Goal: Task Accomplishment & Management: Manage account settings

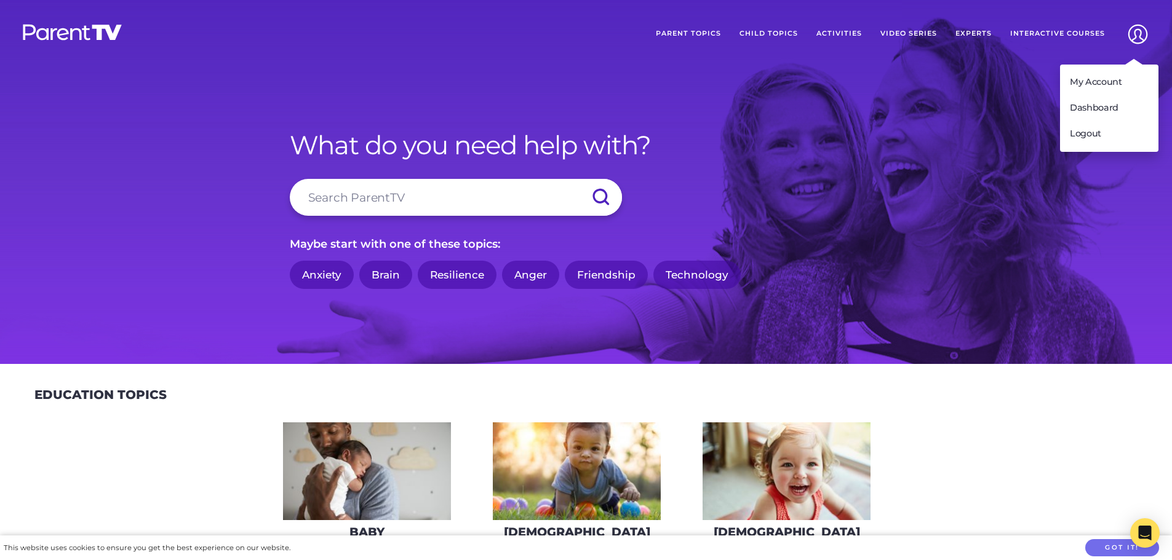
click at [1136, 37] on img at bounding box center [1137, 33] width 31 height 31
click at [1112, 75] on link "My Account" at bounding box center [1109, 82] width 98 height 26
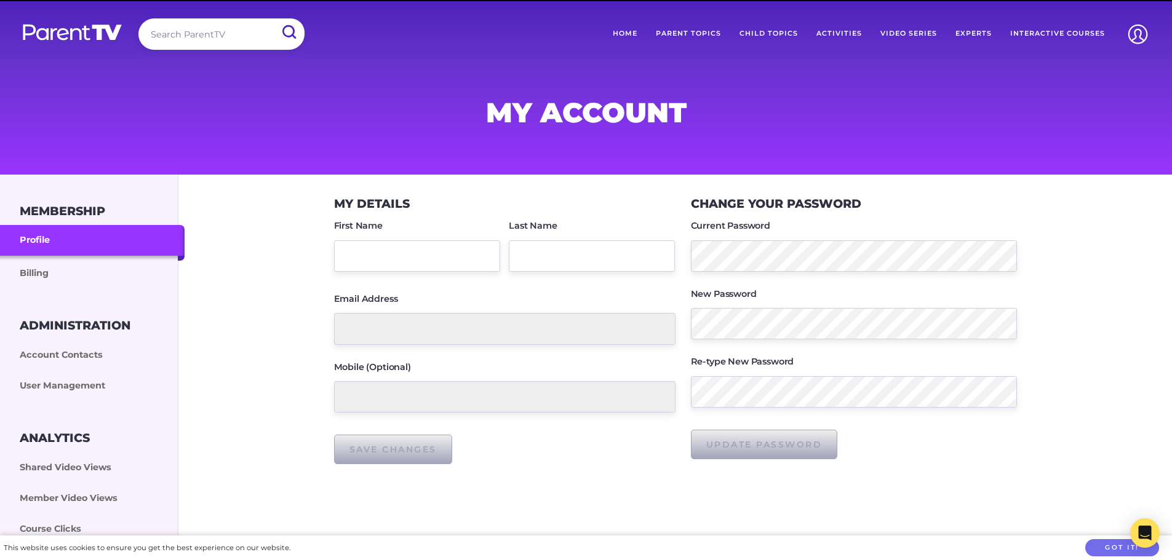
type input "[PERSON_NAME]"
type input "deceptionbay@gardeniaelc.com.au"
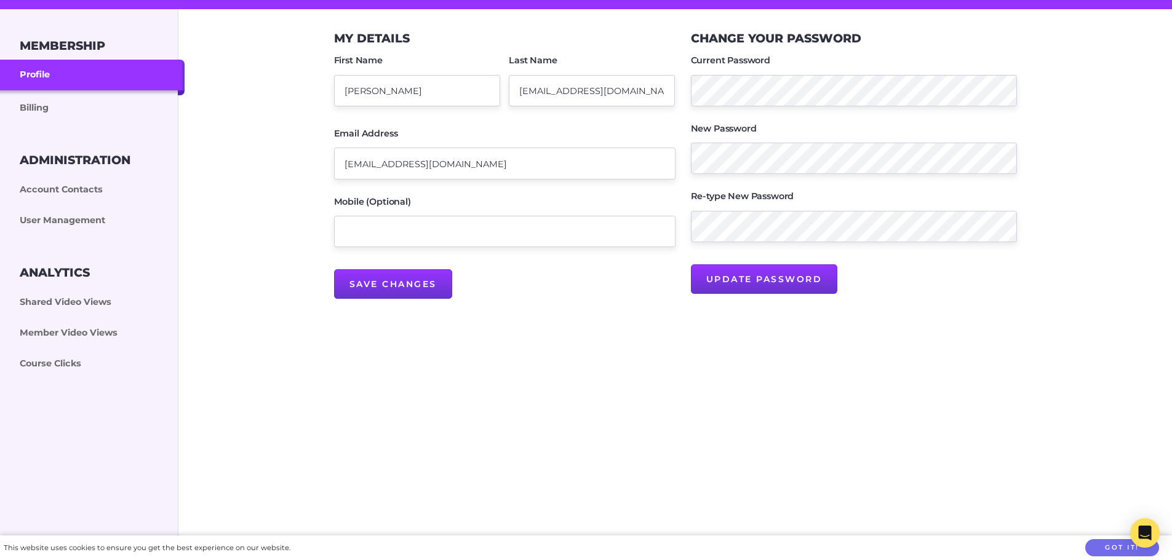
scroll to position [184, 0]
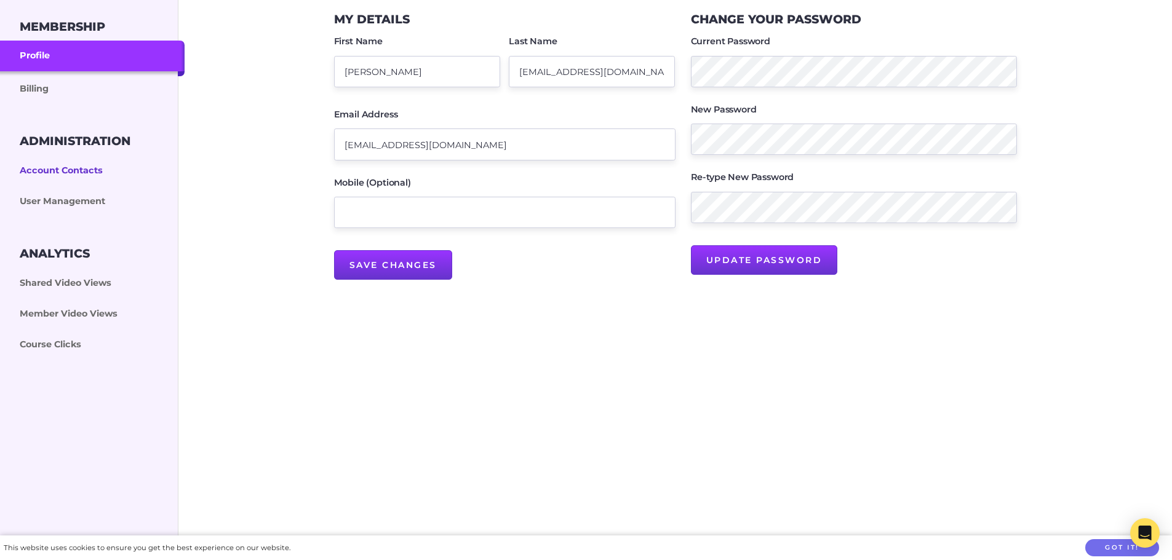
click at [89, 175] on link "Account Contacts" at bounding box center [92, 171] width 184 height 31
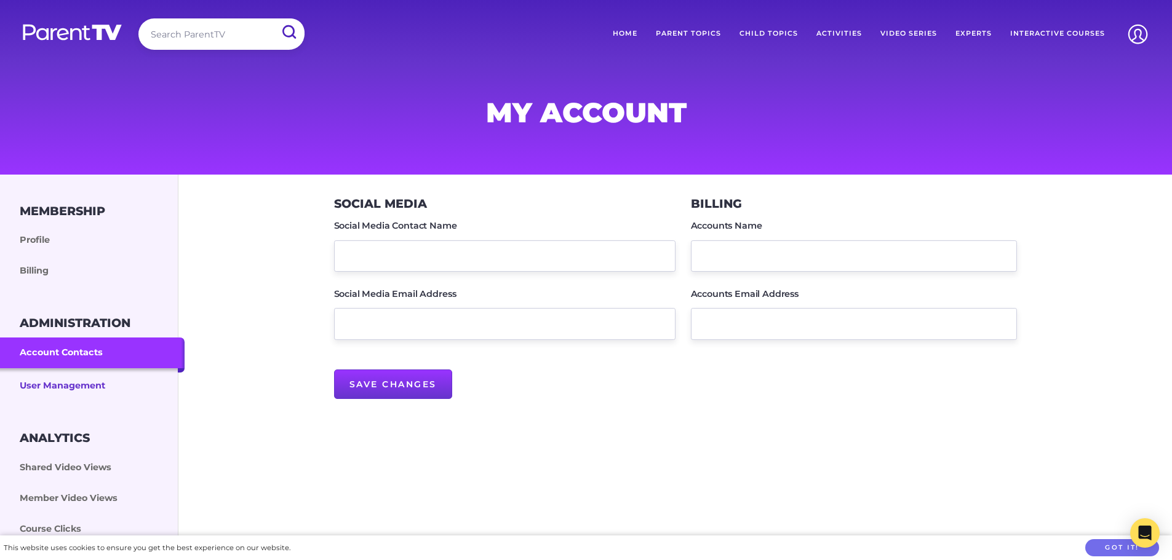
click at [73, 383] on link "User Management" at bounding box center [92, 384] width 184 height 33
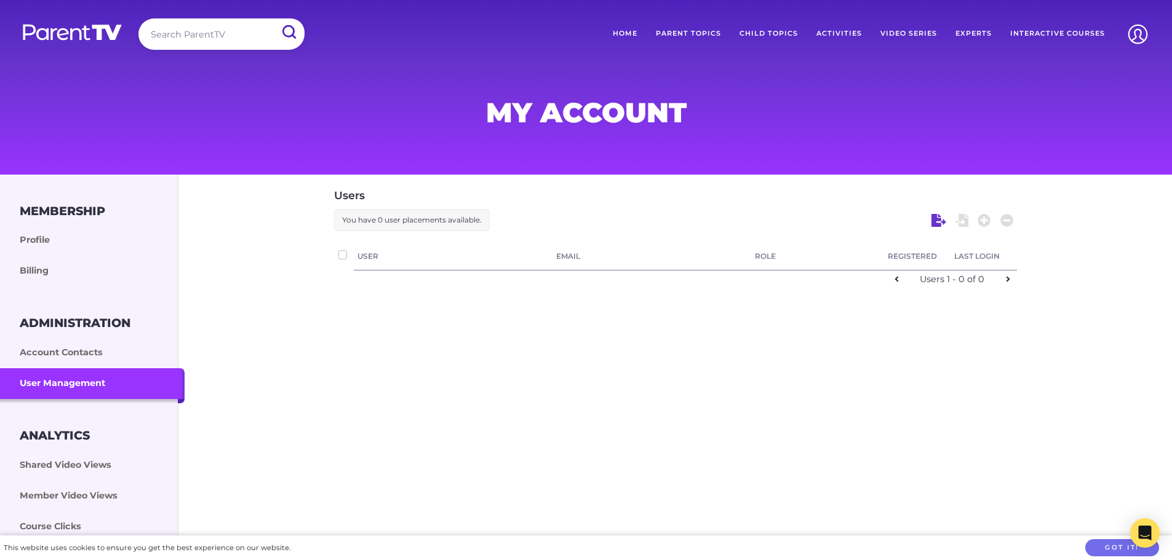
checkbox input "false"
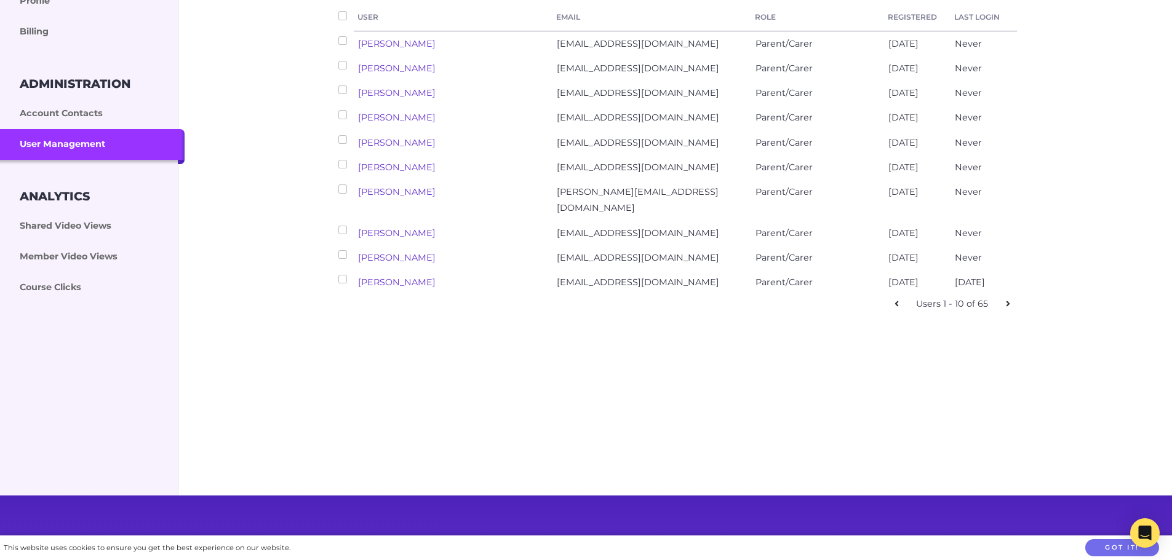
scroll to position [246, 0]
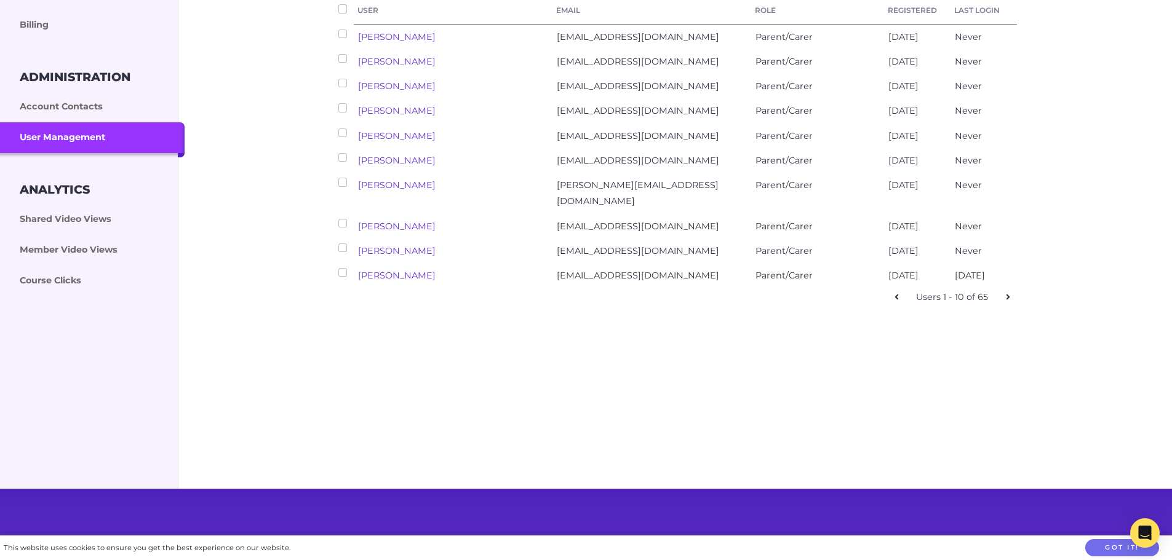
click at [1007, 299] on icon at bounding box center [1007, 297] width 4 height 6
checkbox input "false"
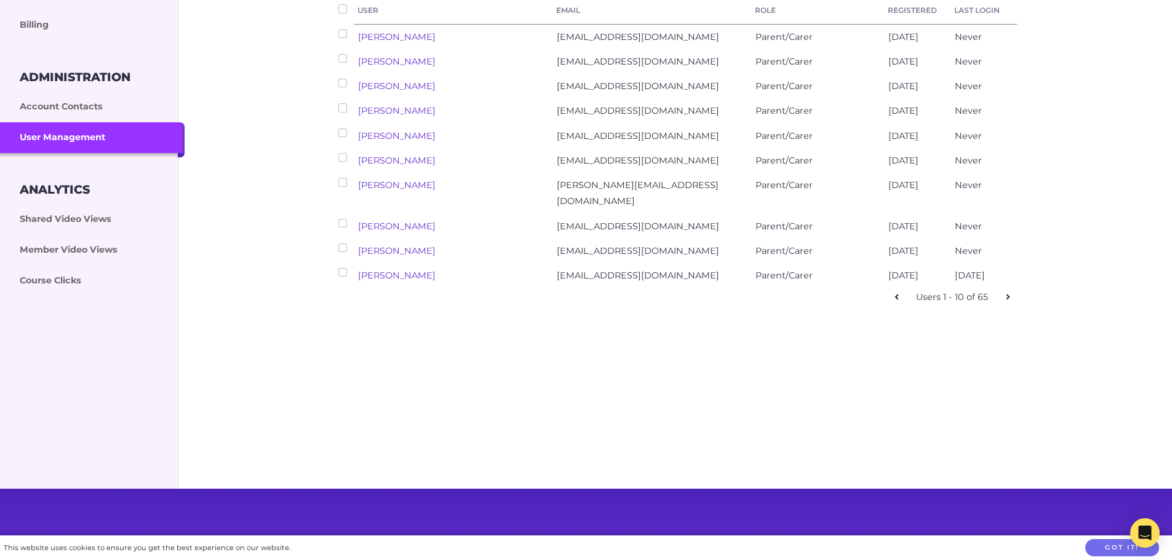
checkbox input "false"
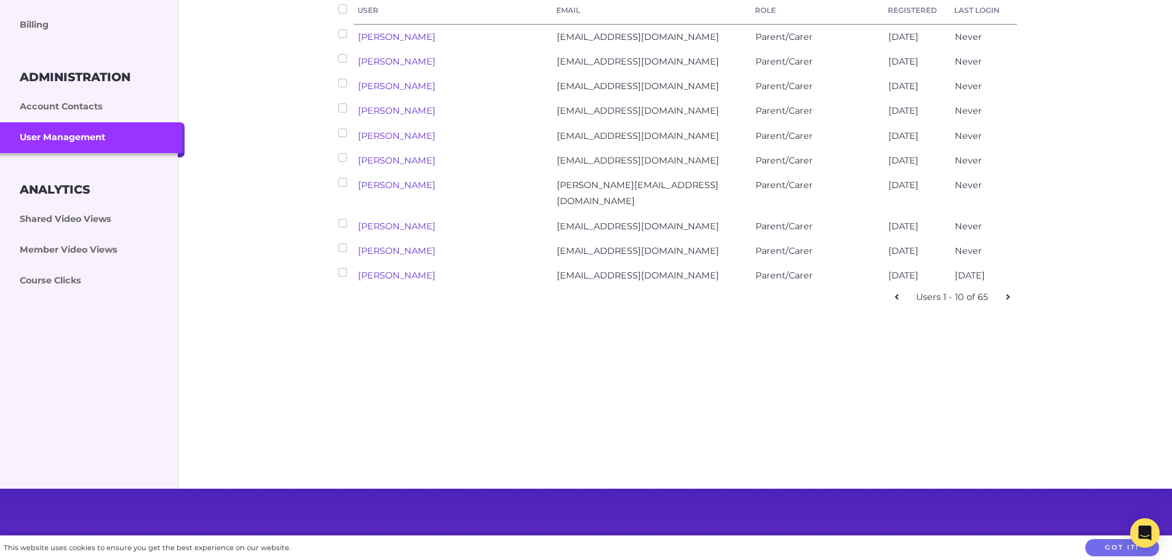
checkbox input "false"
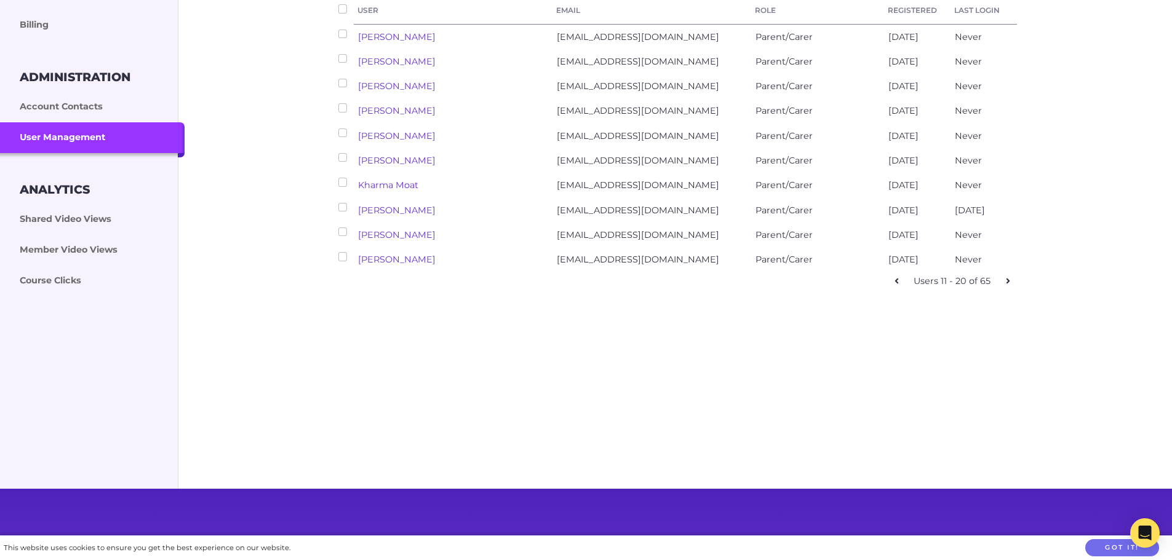
click at [1012, 290] on link at bounding box center [1008, 281] width 18 height 18
checkbox input "false"
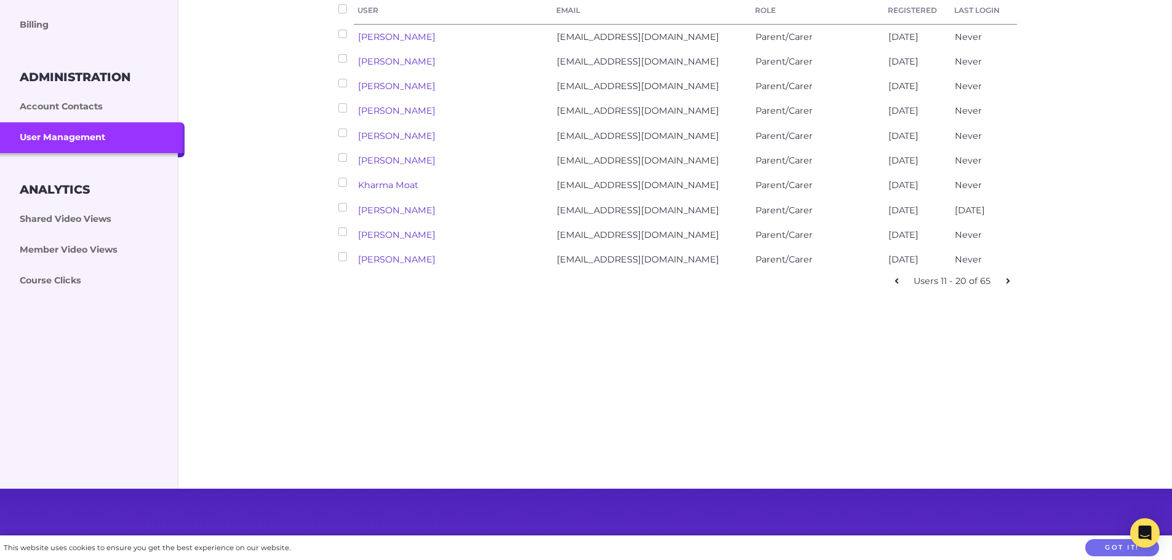
checkbox input "false"
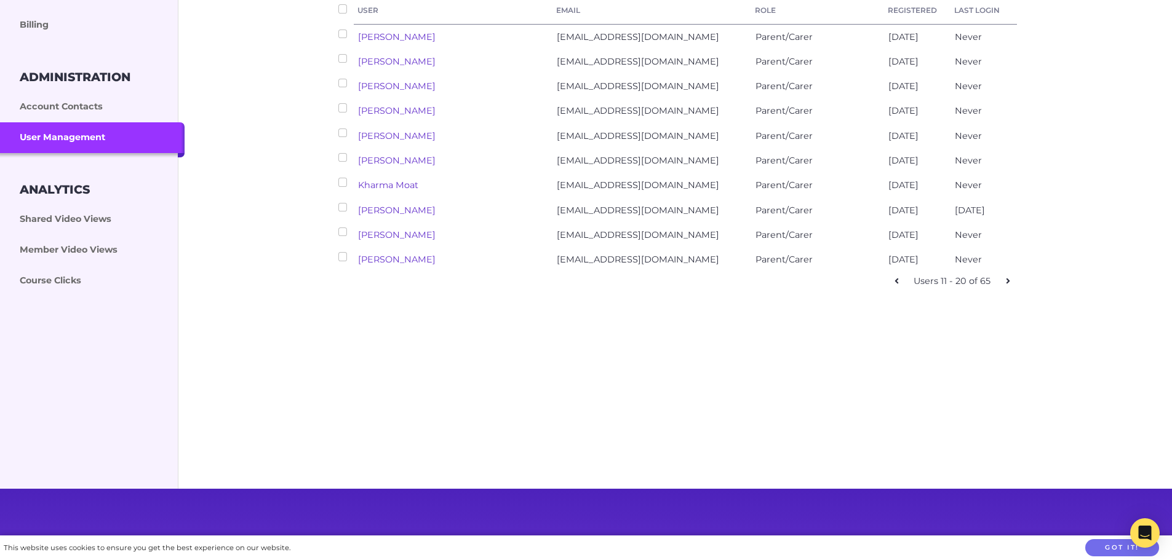
checkbox input "false"
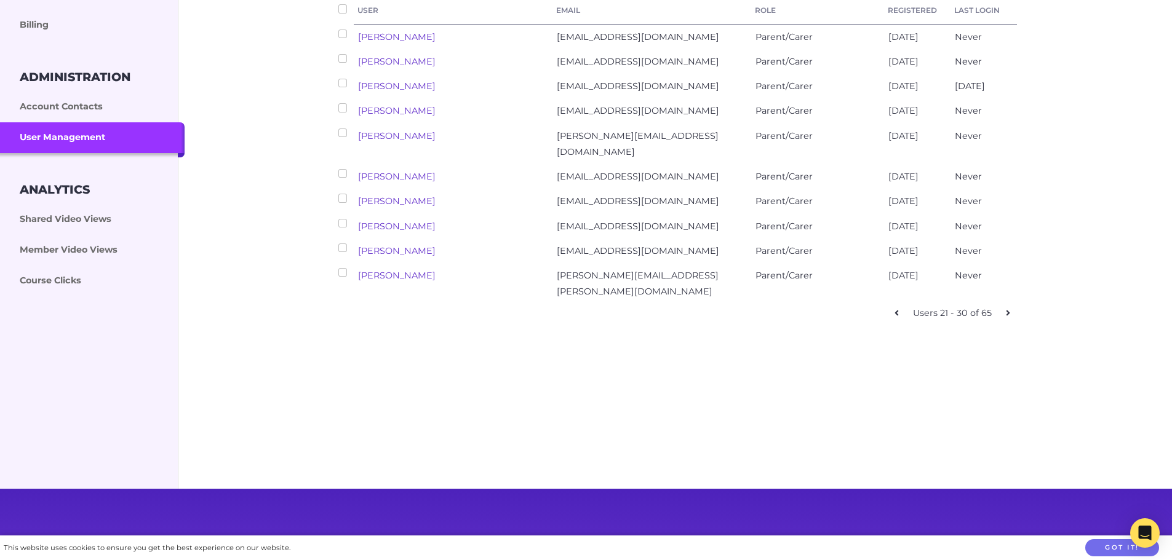
click at [1012, 322] on link at bounding box center [1008, 313] width 18 height 18
checkbox input "false"
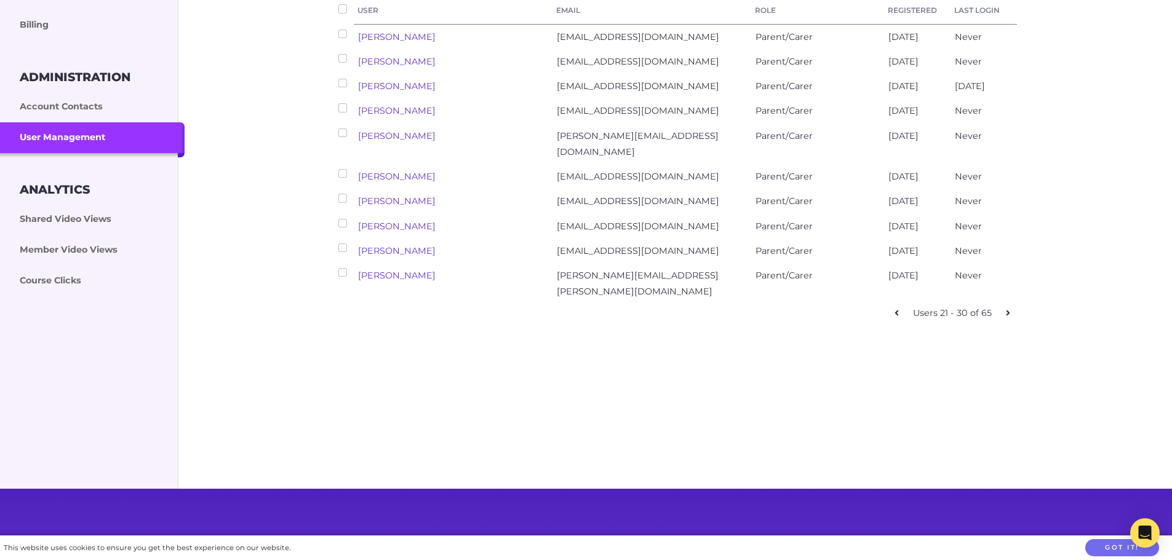
checkbox input "false"
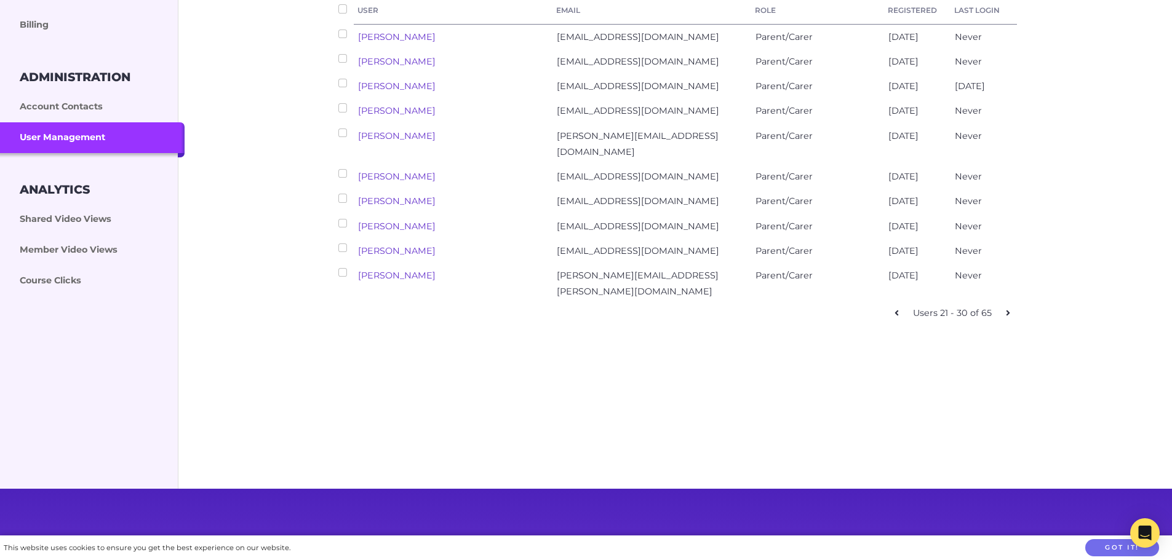
checkbox input "false"
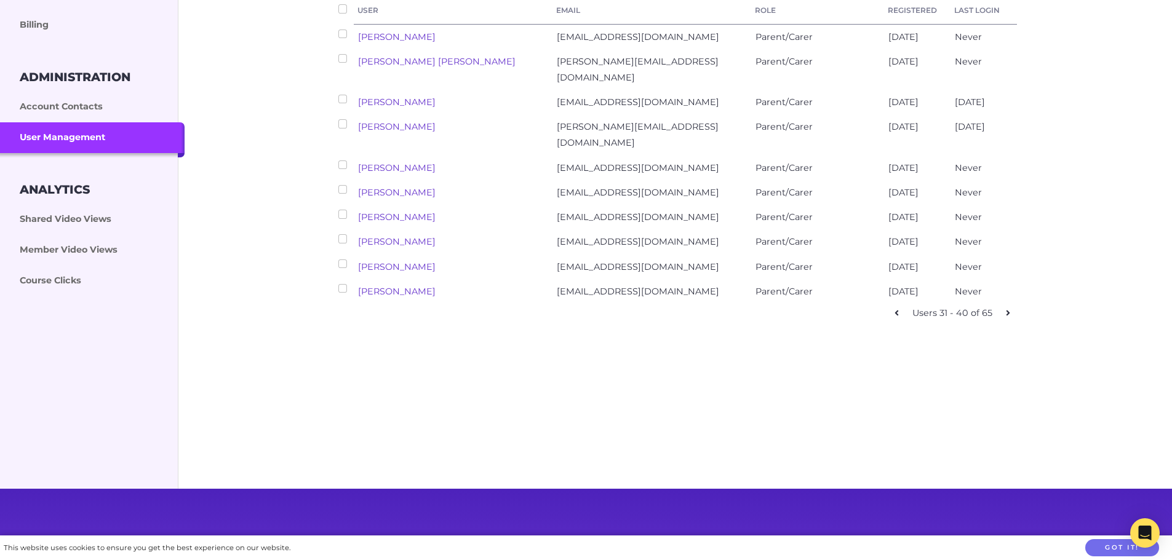
click at [1009, 317] on icon at bounding box center [1007, 313] width 4 height 9
checkbox input "false"
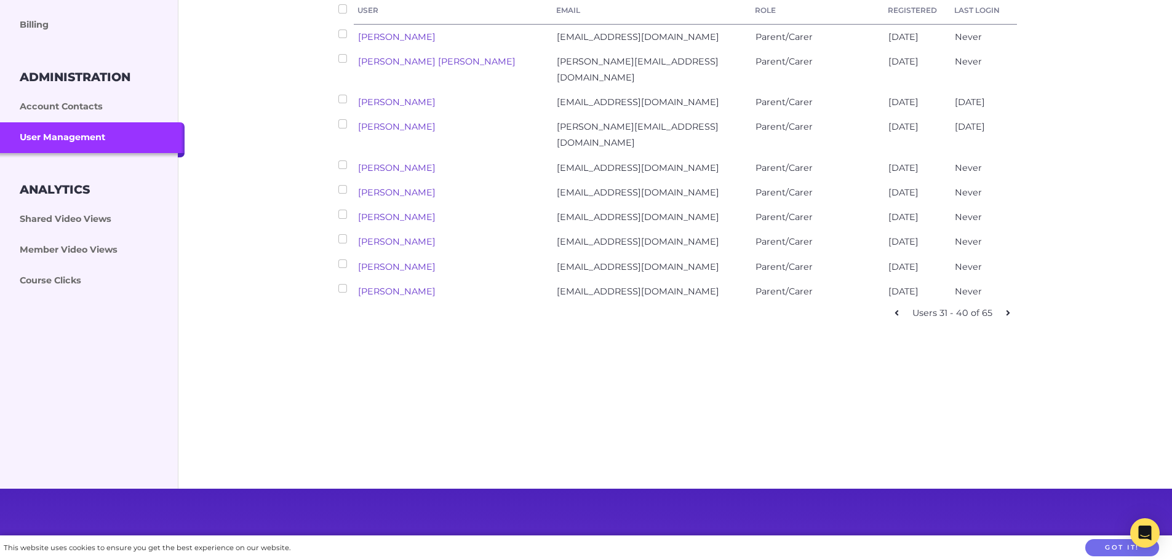
checkbox input "false"
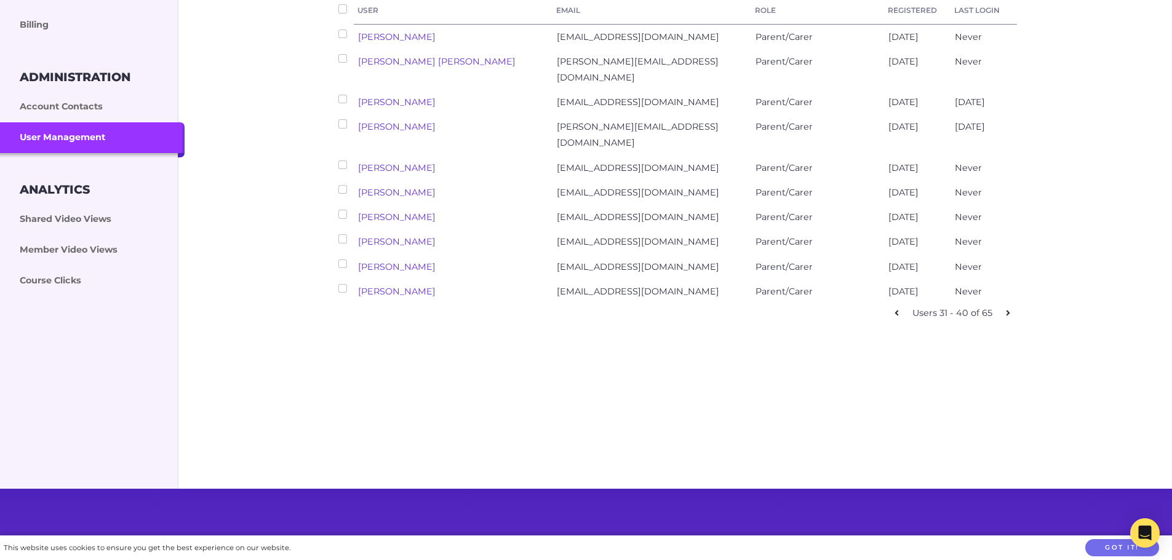
checkbox input "false"
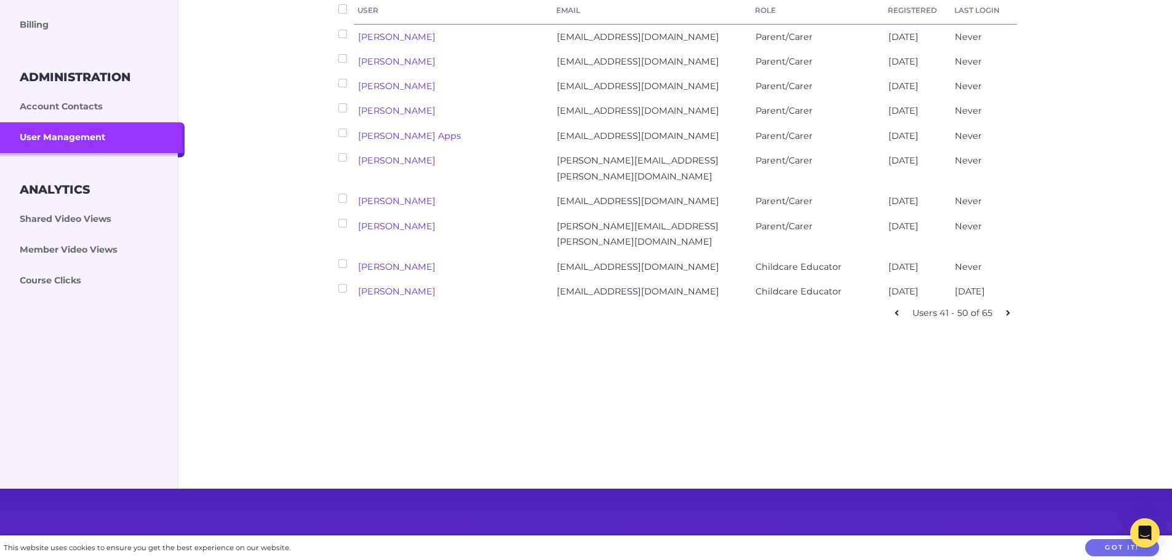
click at [1009, 317] on icon at bounding box center [1007, 313] width 4 height 9
checkbox input "false"
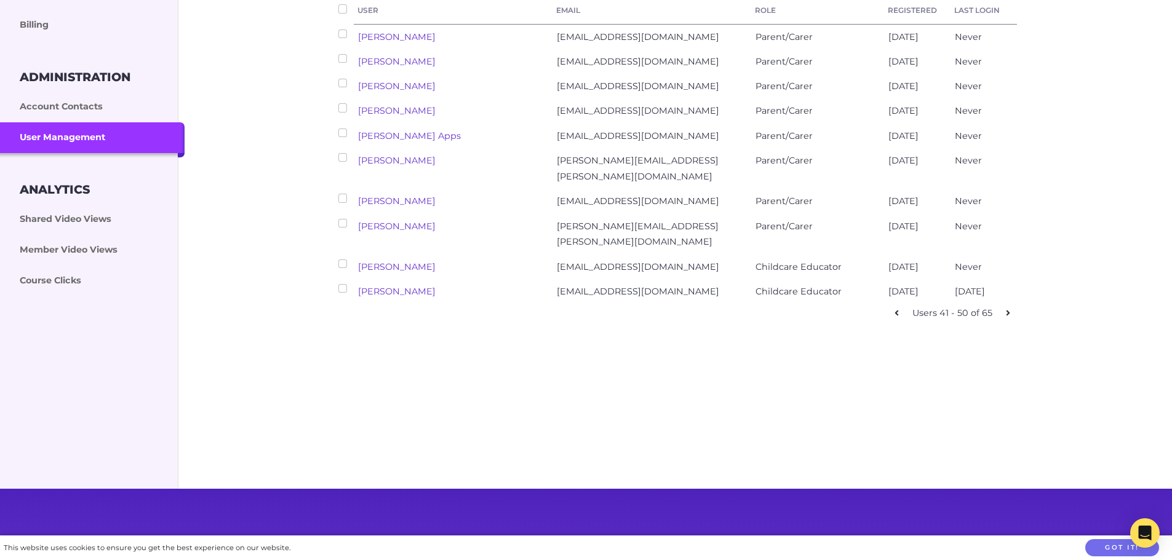
checkbox input "false"
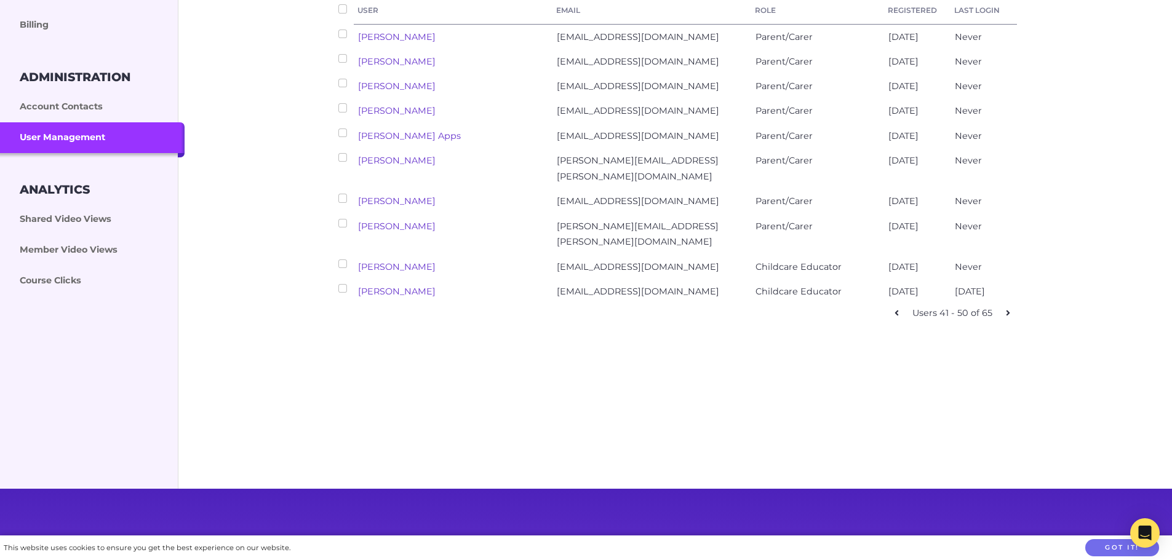
checkbox input "false"
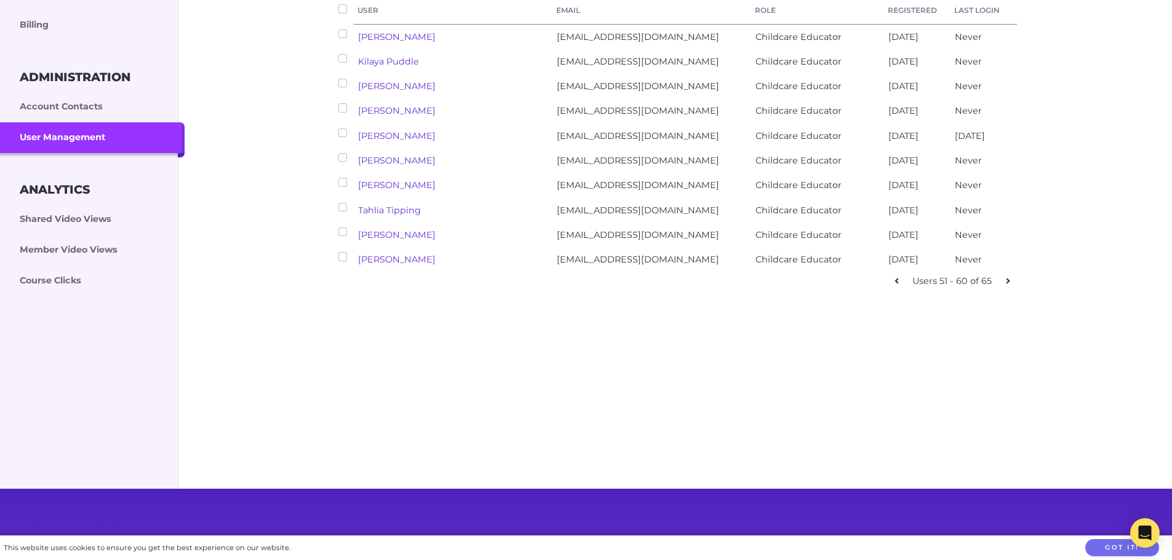
click at [1009, 285] on icon at bounding box center [1007, 281] width 4 height 9
checkbox input "false"
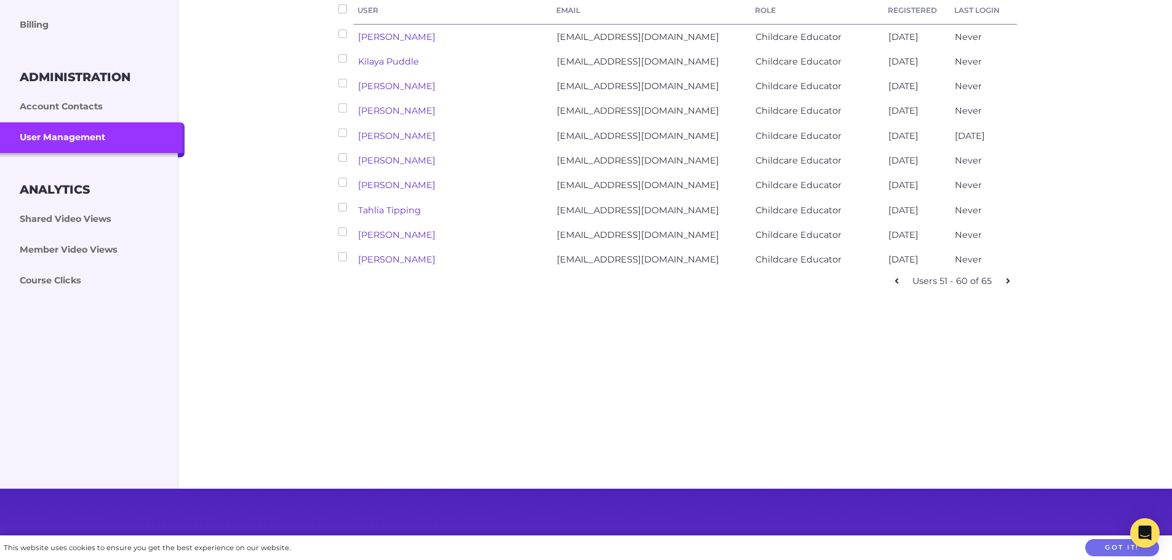
checkbox input "false"
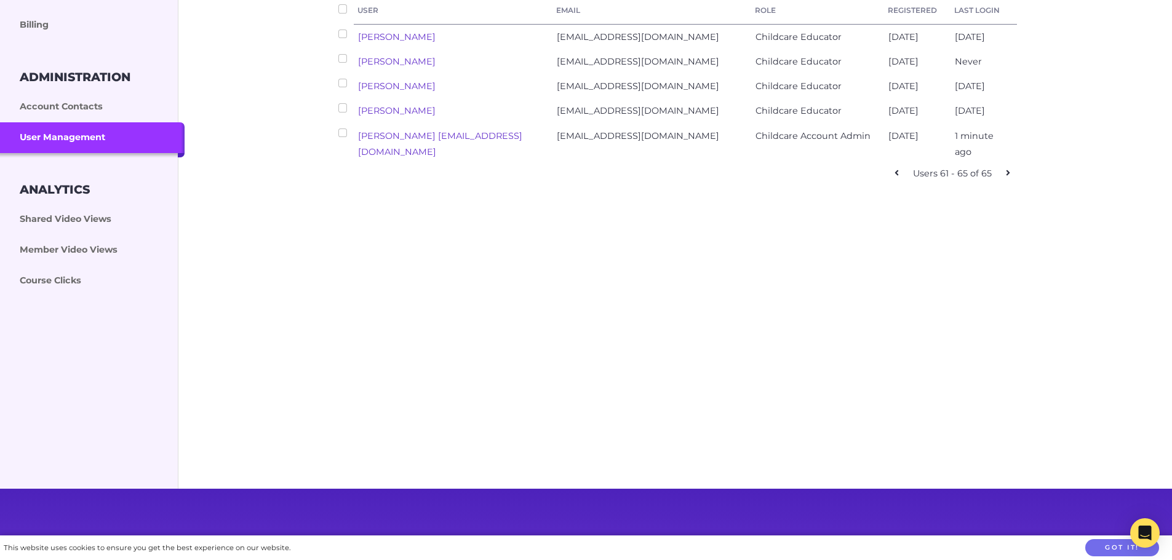
click at [897, 176] on icon at bounding box center [896, 173] width 4 height 6
checkbox input "false"
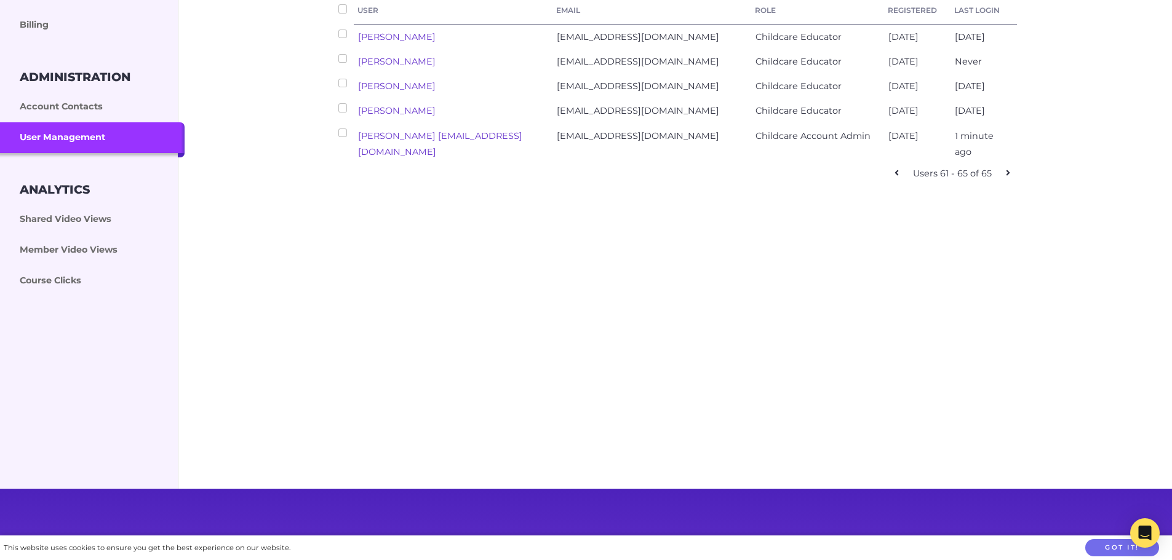
checkbox input "false"
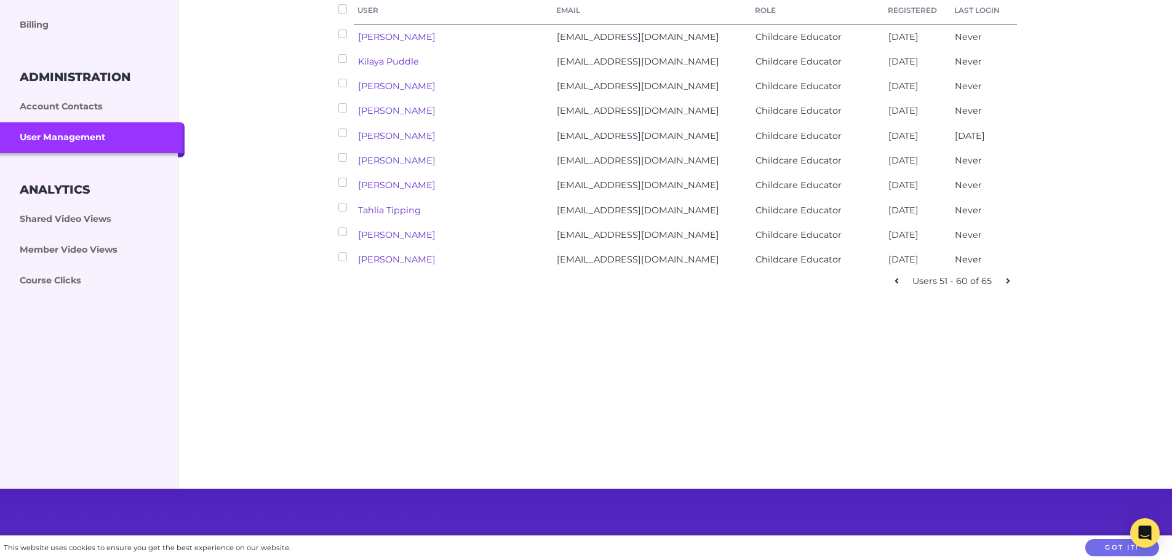
click at [897, 166] on span "[DATE]" at bounding box center [903, 160] width 30 height 11
click at [895, 285] on icon at bounding box center [896, 281] width 4 height 9
checkbox input "false"
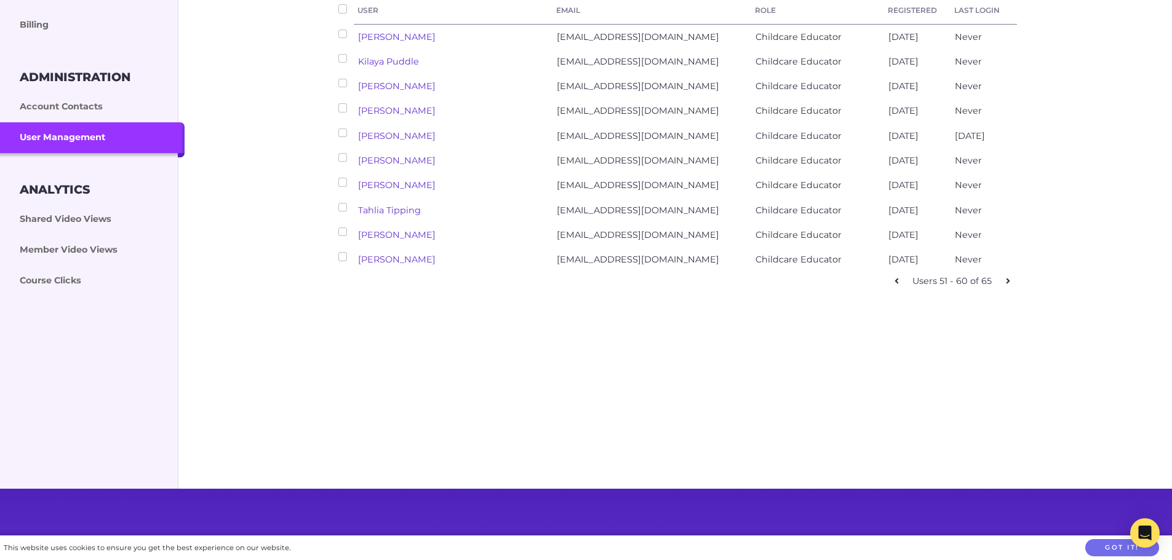
checkbox input "false"
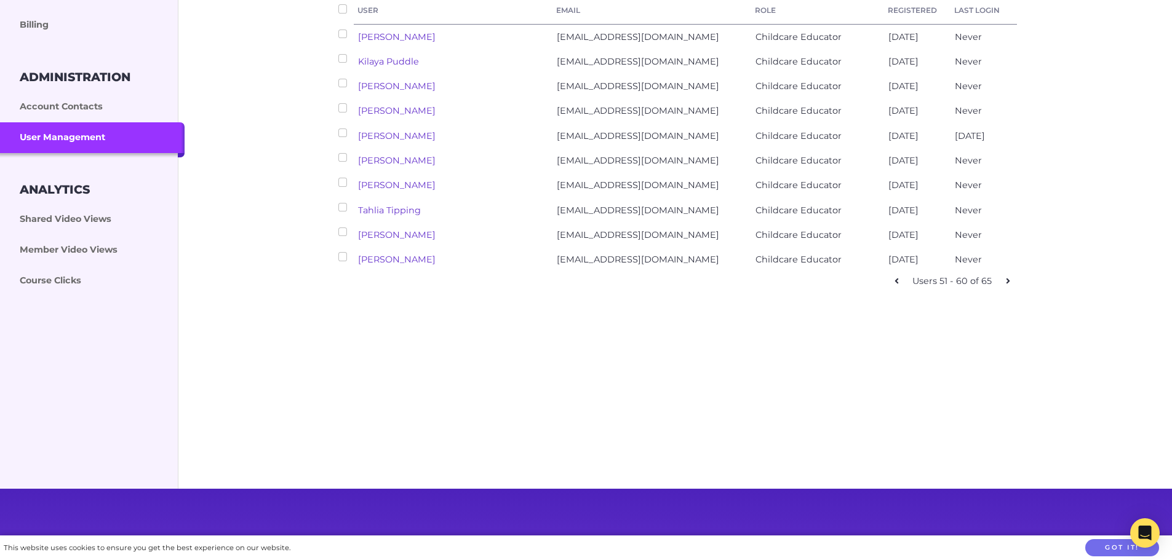
checkbox input "false"
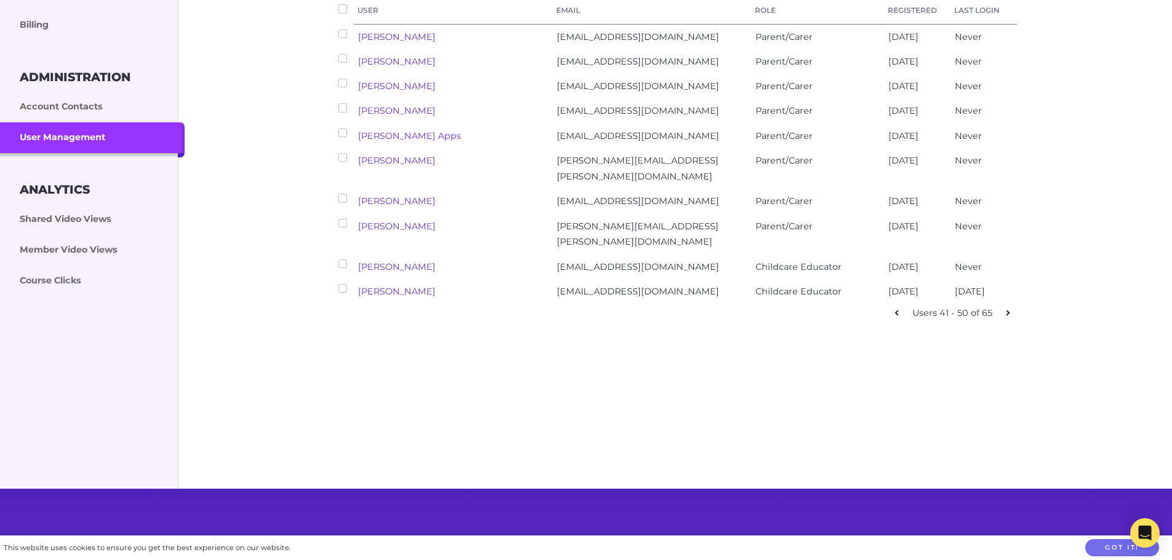
click at [895, 317] on icon at bounding box center [896, 313] width 4 height 9
checkbox input "false"
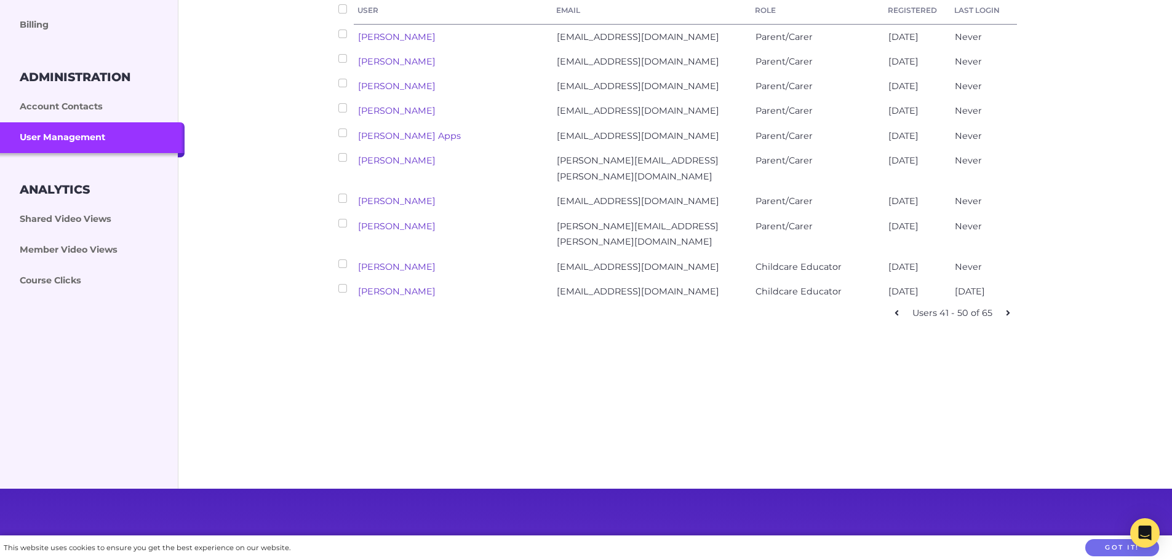
checkbox input "false"
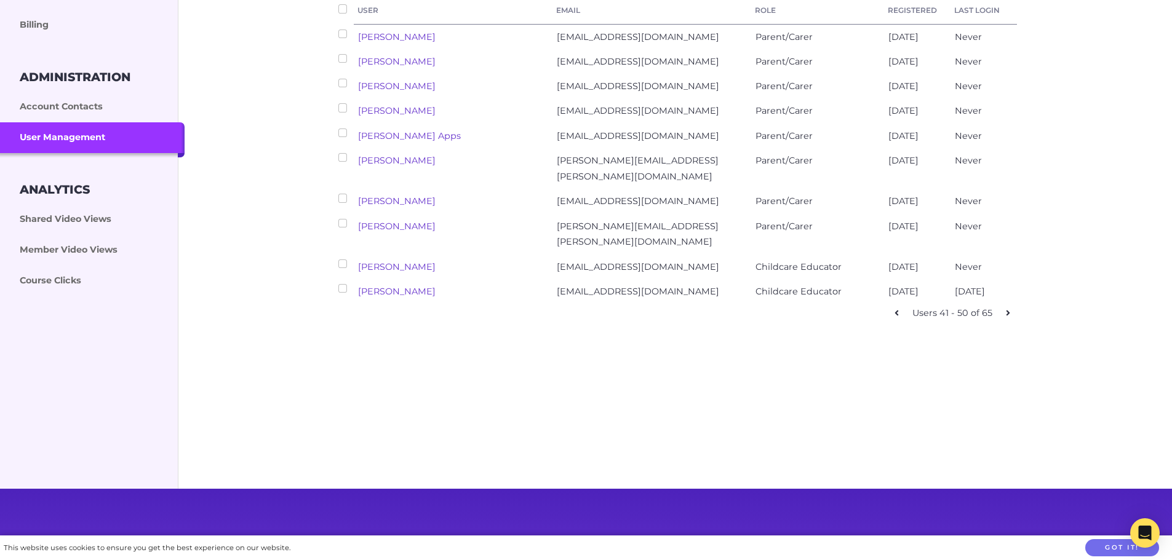
checkbox input "false"
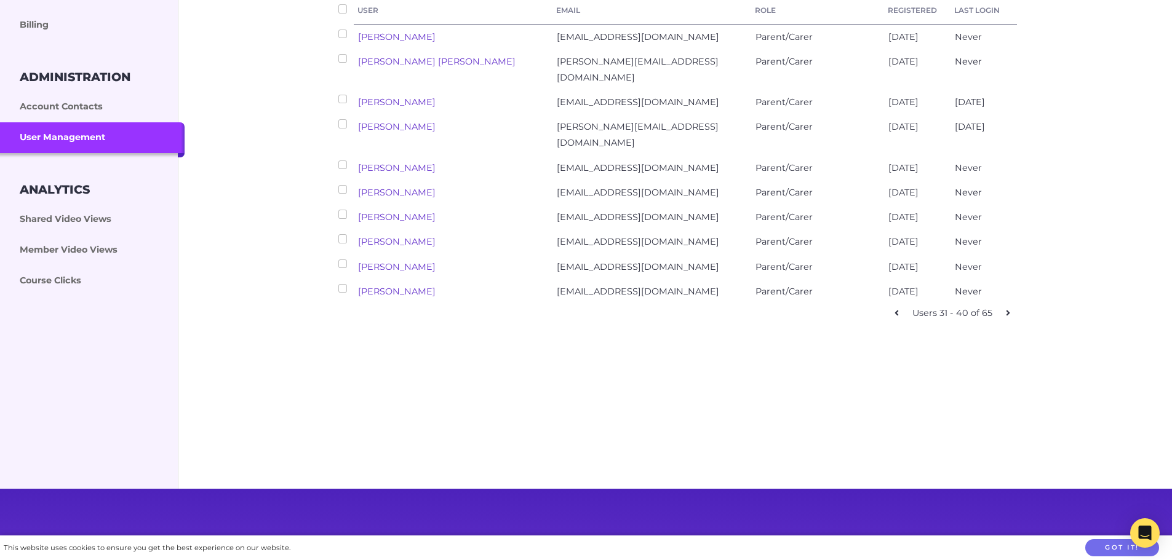
click at [895, 317] on icon at bounding box center [896, 313] width 4 height 9
checkbox input "false"
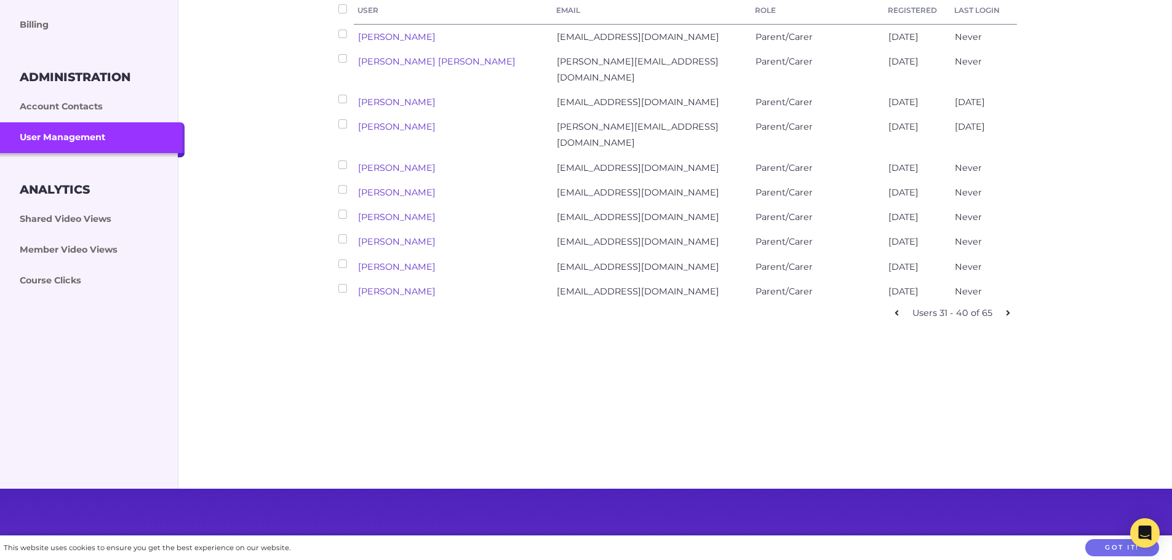
checkbox input "false"
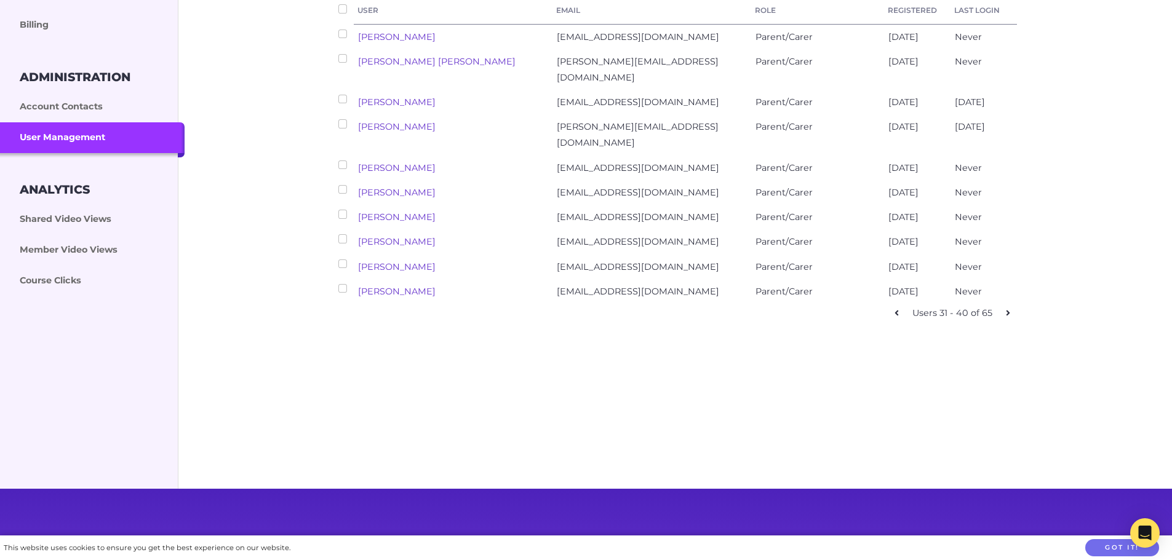
checkbox input "false"
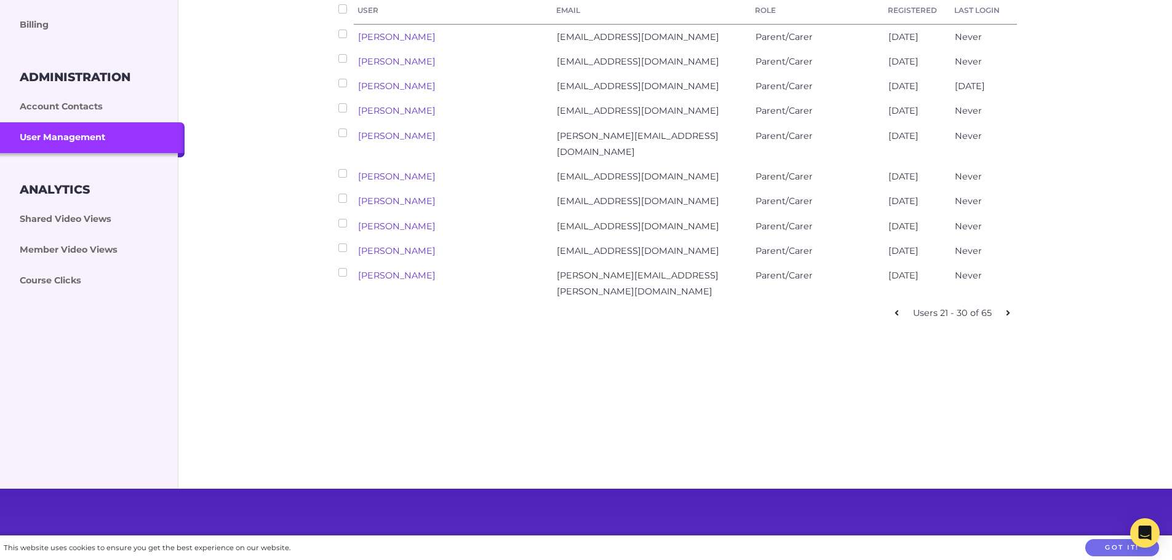
click at [895, 317] on icon at bounding box center [896, 313] width 4 height 9
checkbox input "false"
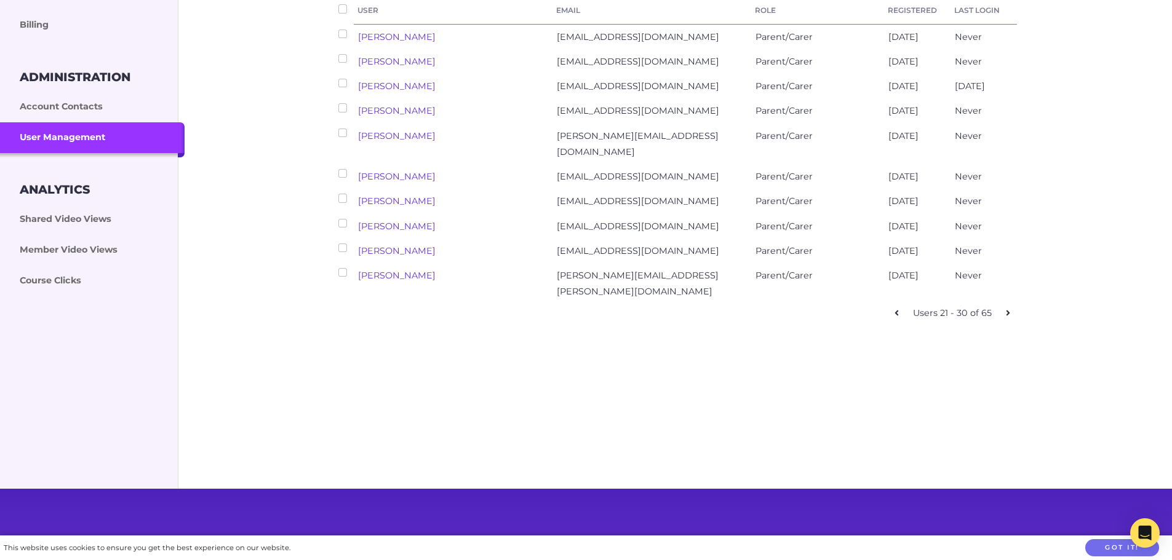
checkbox input "false"
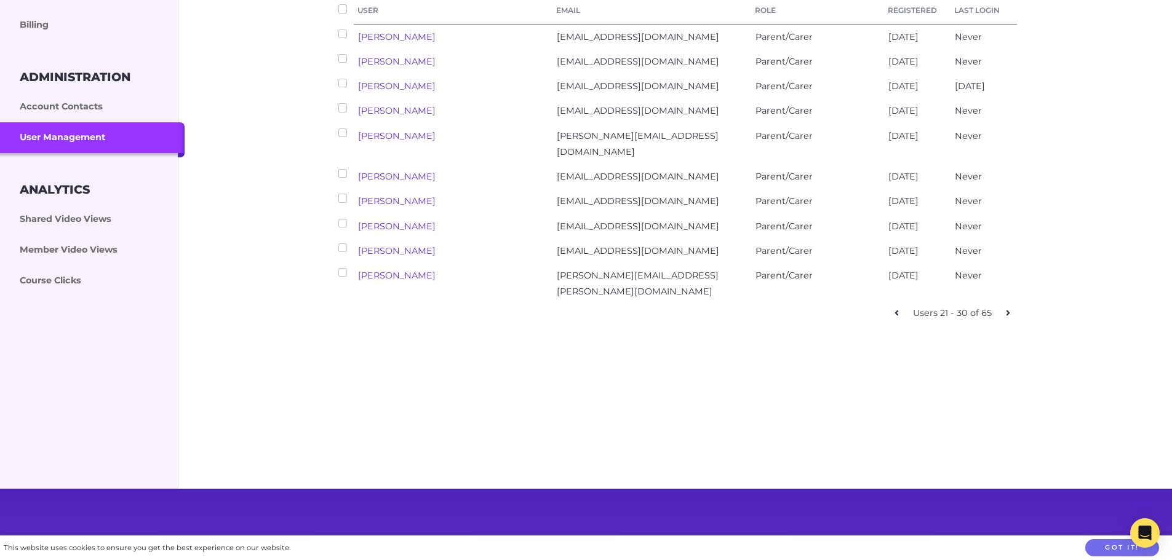
checkbox input "false"
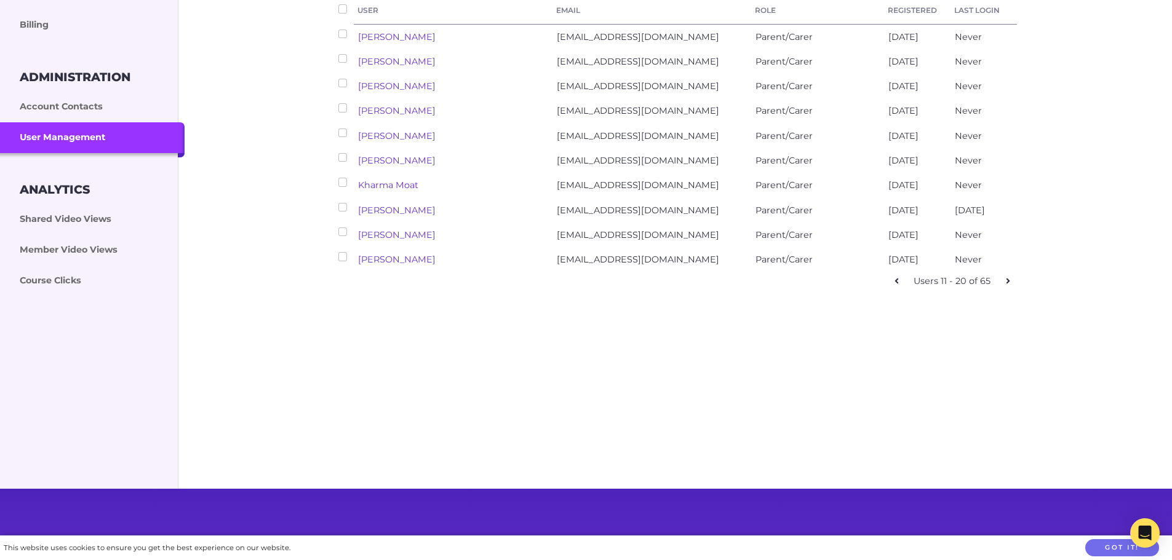
click at [901, 290] on link at bounding box center [896, 281] width 18 height 18
checkbox input "false"
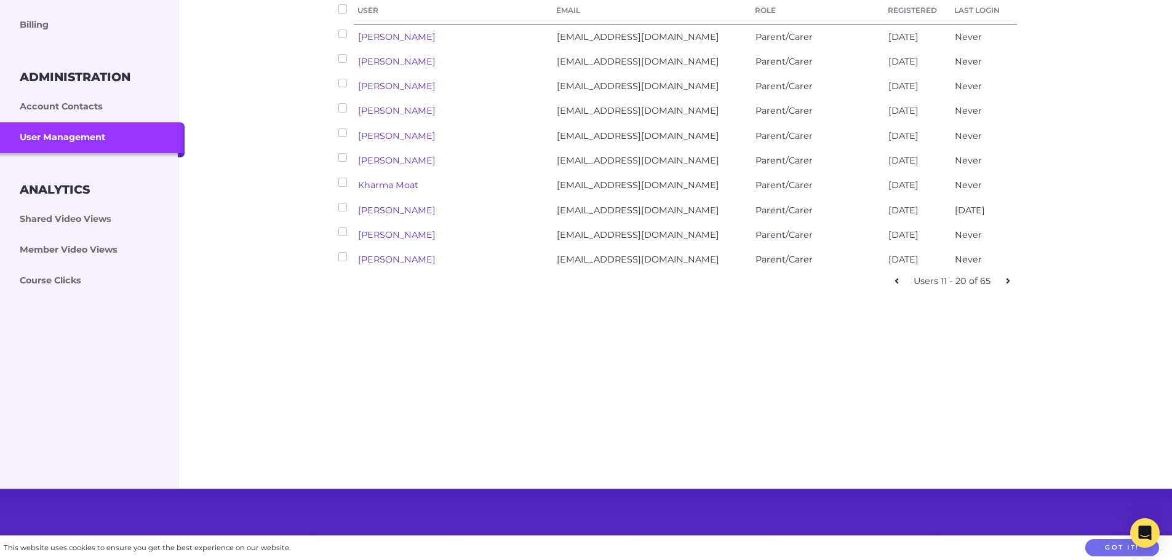
checkbox input "false"
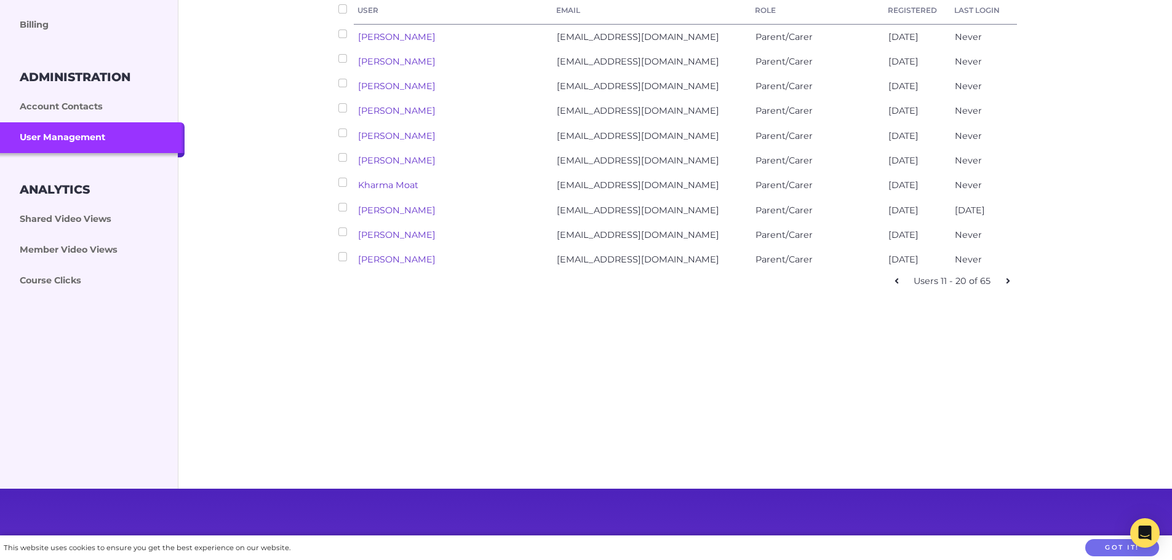
checkbox input "false"
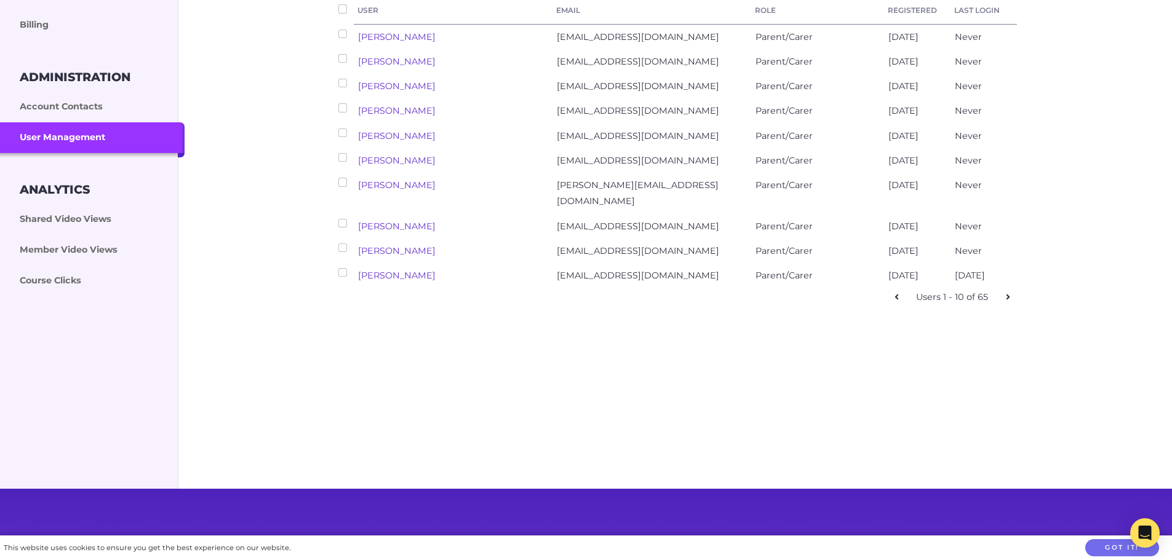
click at [608, 116] on span "[EMAIL_ADDRESS][DOMAIN_NAME]" at bounding box center [638, 110] width 162 height 11
click at [414, 116] on link "[PERSON_NAME]" at bounding box center [396, 110] width 77 height 11
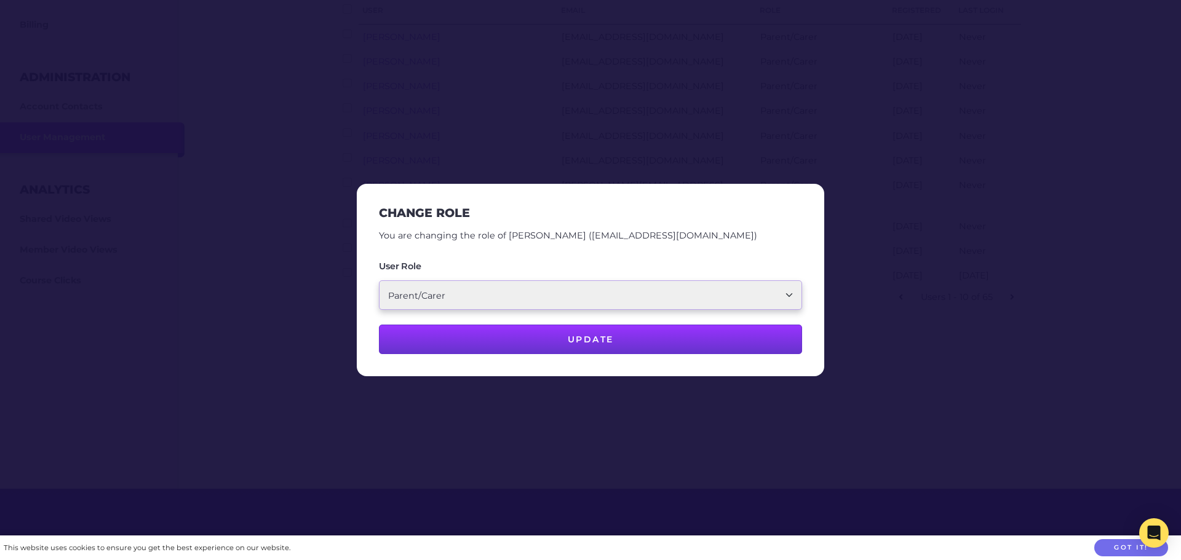
click at [503, 296] on select "Parent/Carer Childcare Account Admin Childcare Educator" at bounding box center [590, 295] width 423 height 30
click at [379, 280] on select "Parent/Carer Childcare Account Admin Childcare Educator" at bounding box center [590, 295] width 423 height 30
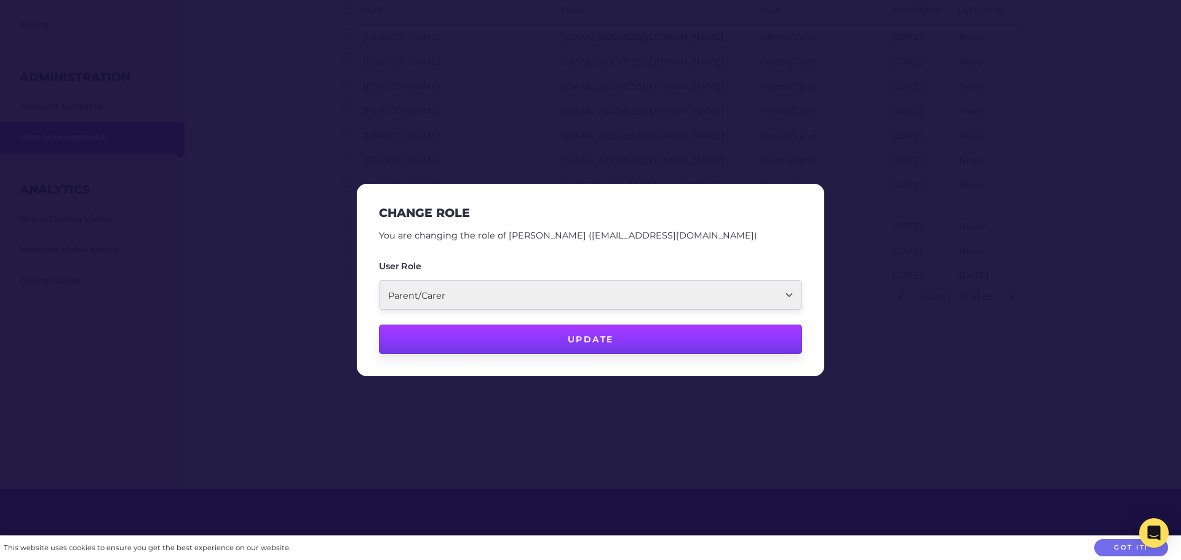
click at [537, 333] on button "Update" at bounding box center [590, 340] width 423 height 30
click at [614, 343] on button "Update" at bounding box center [590, 340] width 423 height 30
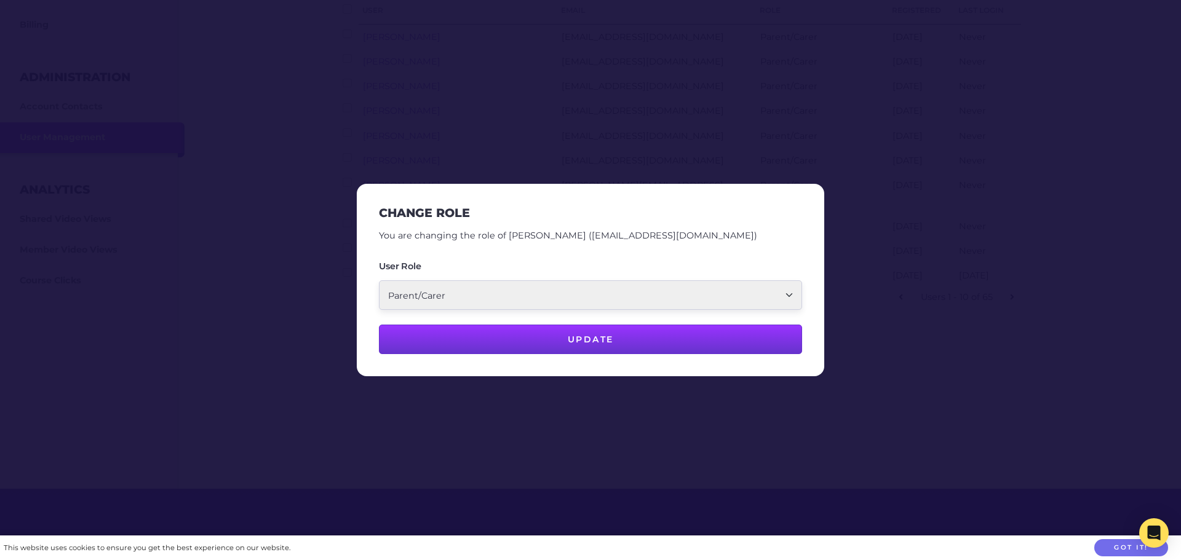
click at [778, 220] on div "Change Role You are changing the role of [PERSON_NAME] ([EMAIL_ADDRESS][DOMAIN_…" at bounding box center [591, 280] width 448 height 173
click at [1035, 203] on div at bounding box center [590, 280] width 1181 height 560
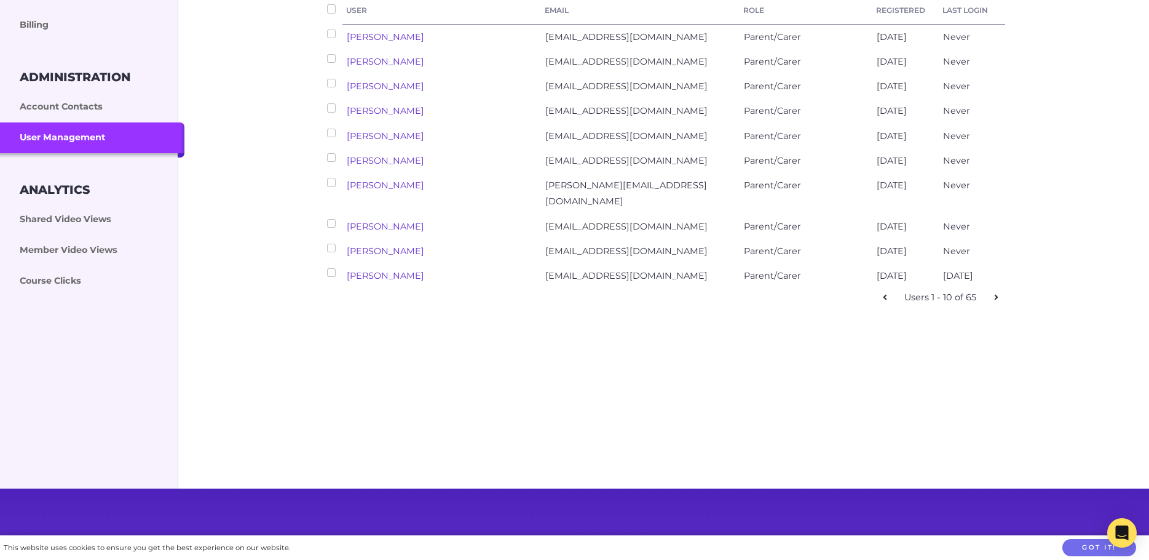
click at [331, 112] on input "checkbox" at bounding box center [331, 107] width 9 height 9
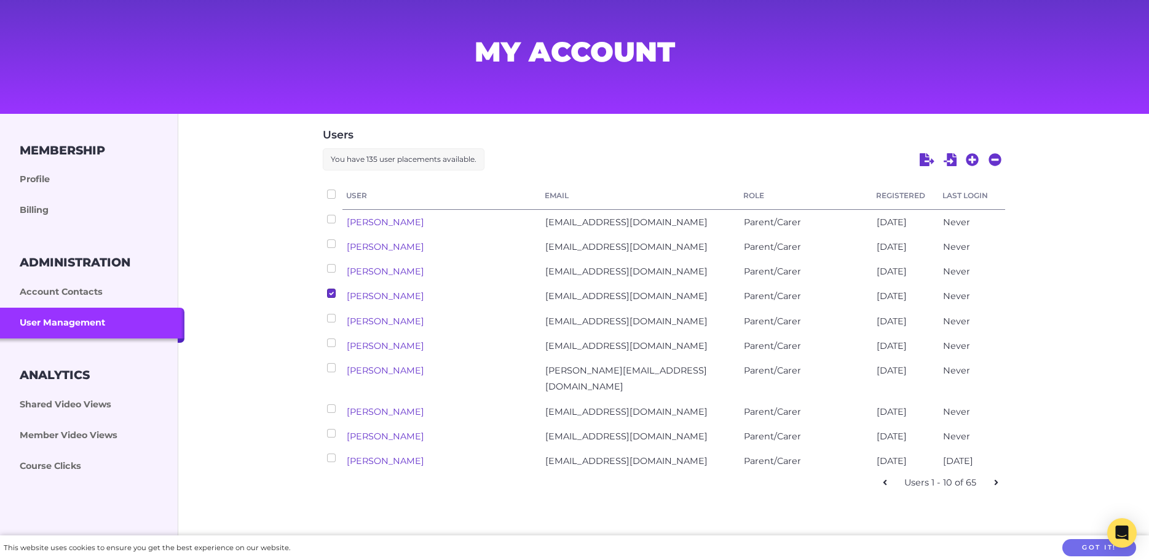
scroll to position [61, 0]
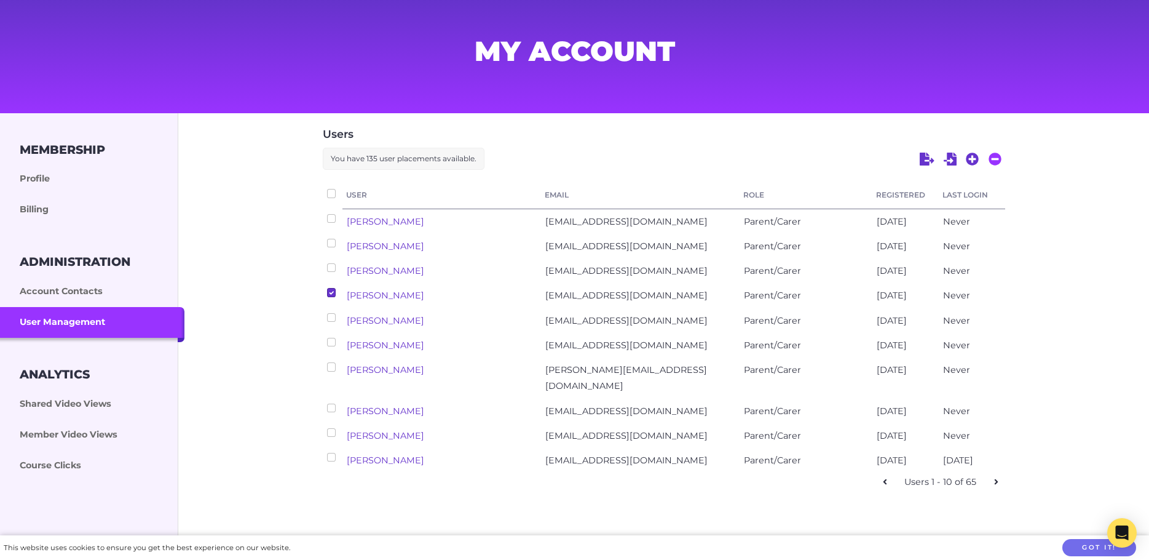
click at [998, 162] on icon at bounding box center [995, 159] width 13 height 13
checkbox input "false"
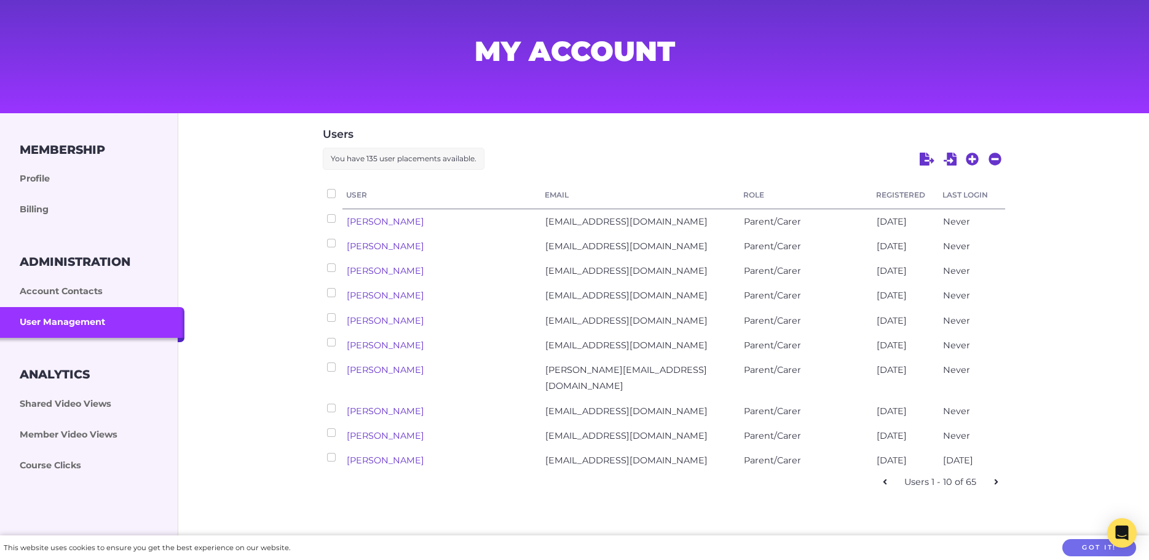
checkbox input "false"
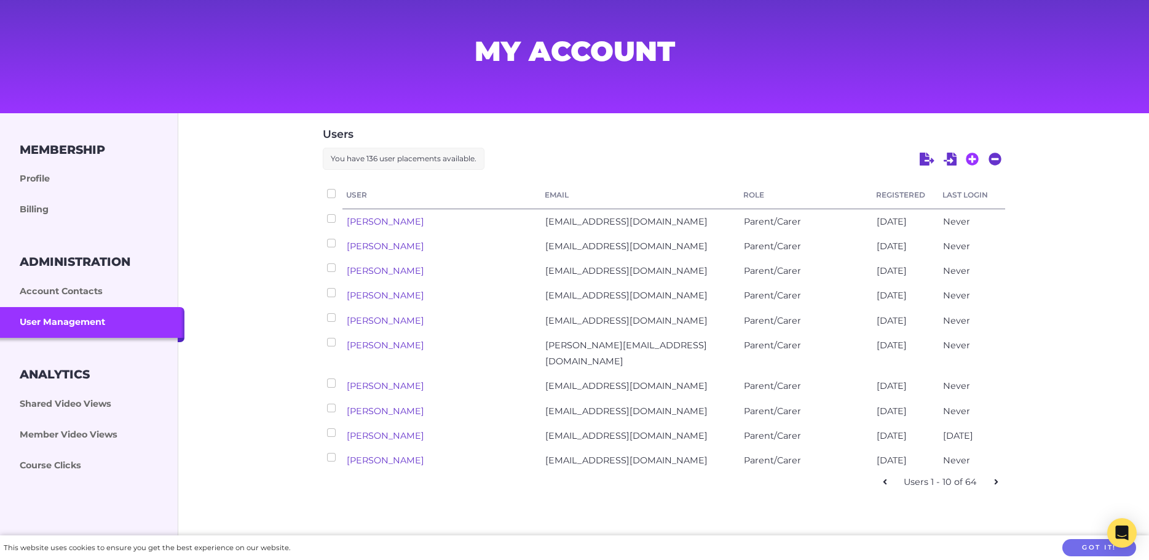
click at [971, 157] on icon at bounding box center [972, 159] width 13 height 13
select select "ptv_elc_member"
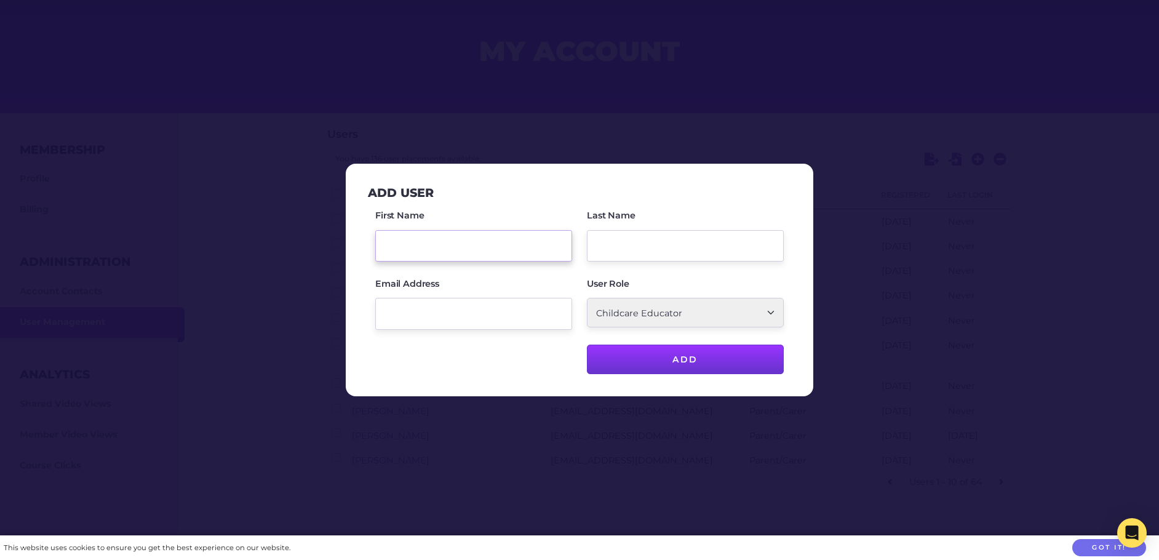
click at [443, 241] on input "First Name" at bounding box center [473, 245] width 197 height 31
type input "[PERSON_NAME]"
type input "[EMAIL_ADDRESS][DOMAIN_NAME]"
click at [625, 306] on select "Parent/Carer Childcare Account Admin Childcare Educator" at bounding box center [685, 313] width 197 height 30
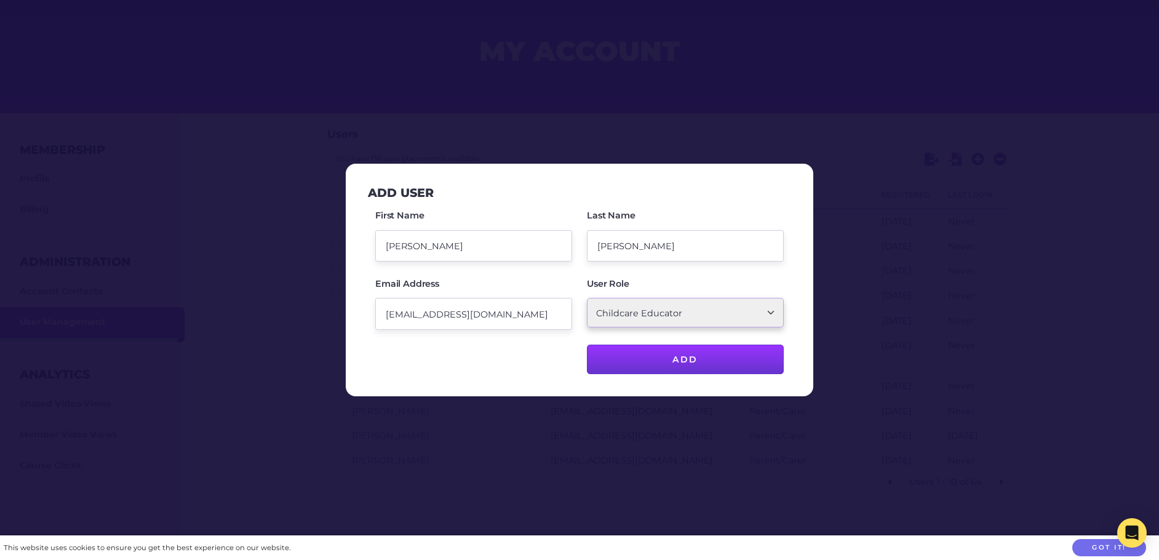
select select "ptv_member"
click at [587, 298] on select "Parent/Carer Childcare Account Admin Childcare Educator" at bounding box center [685, 313] width 197 height 30
click at [649, 363] on input "Add" at bounding box center [685, 359] width 197 height 30
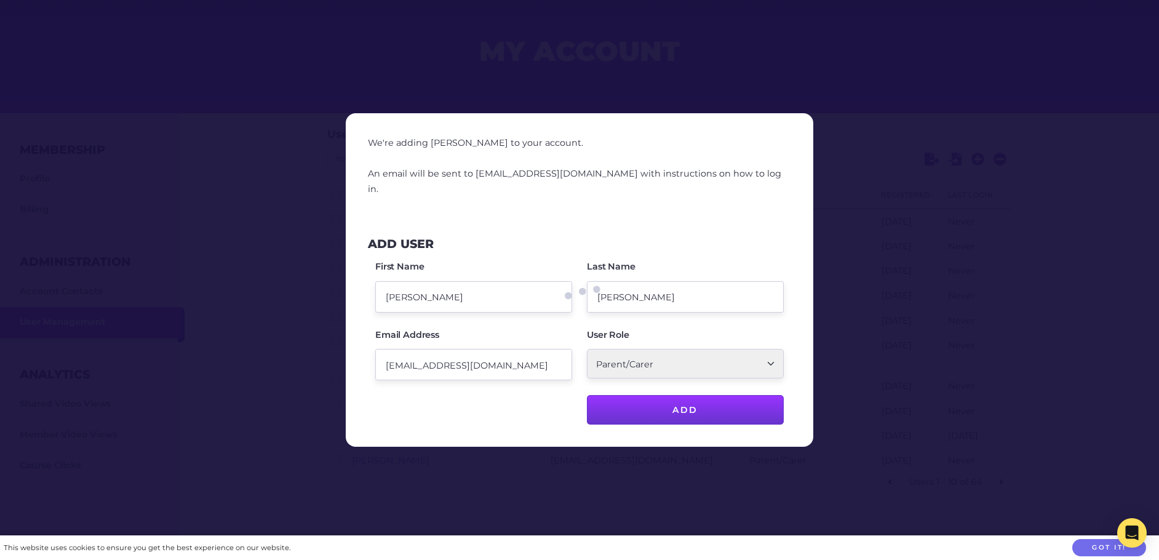
click at [614, 296] on icon at bounding box center [594, 289] width 59 height 59
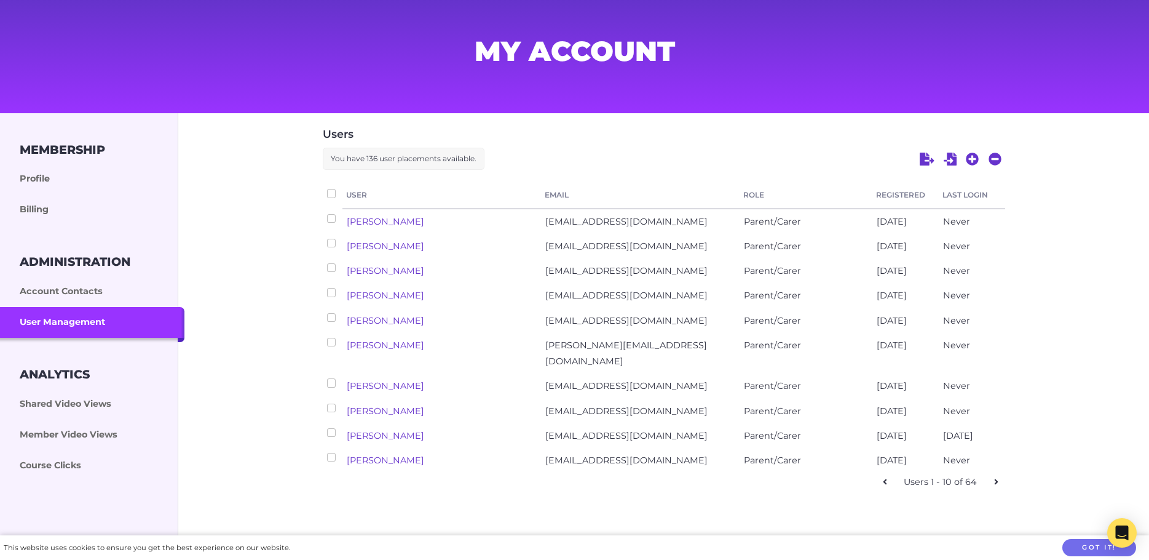
checkbox input "false"
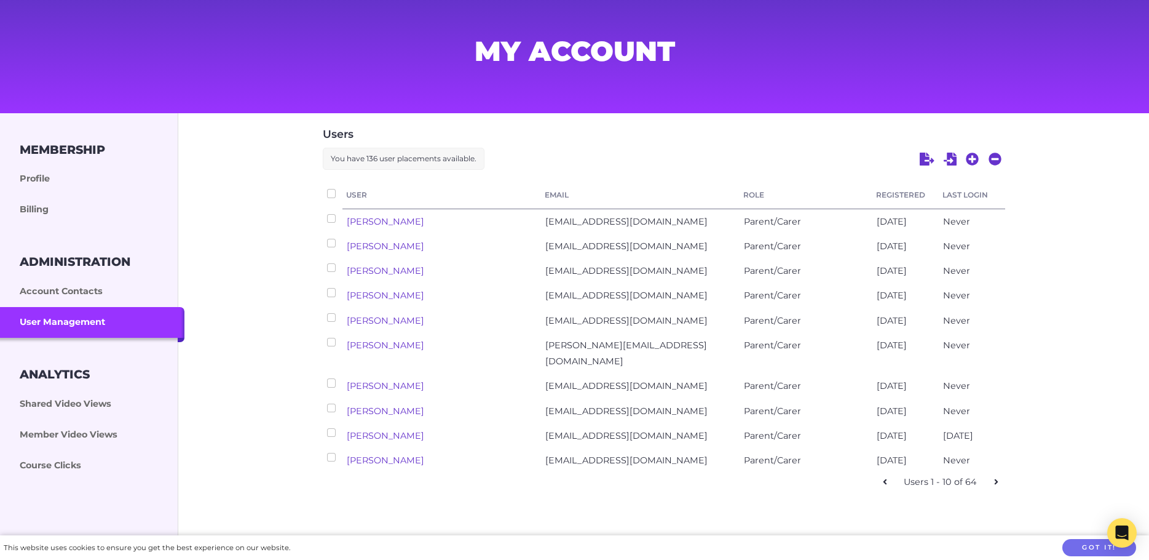
checkbox input "false"
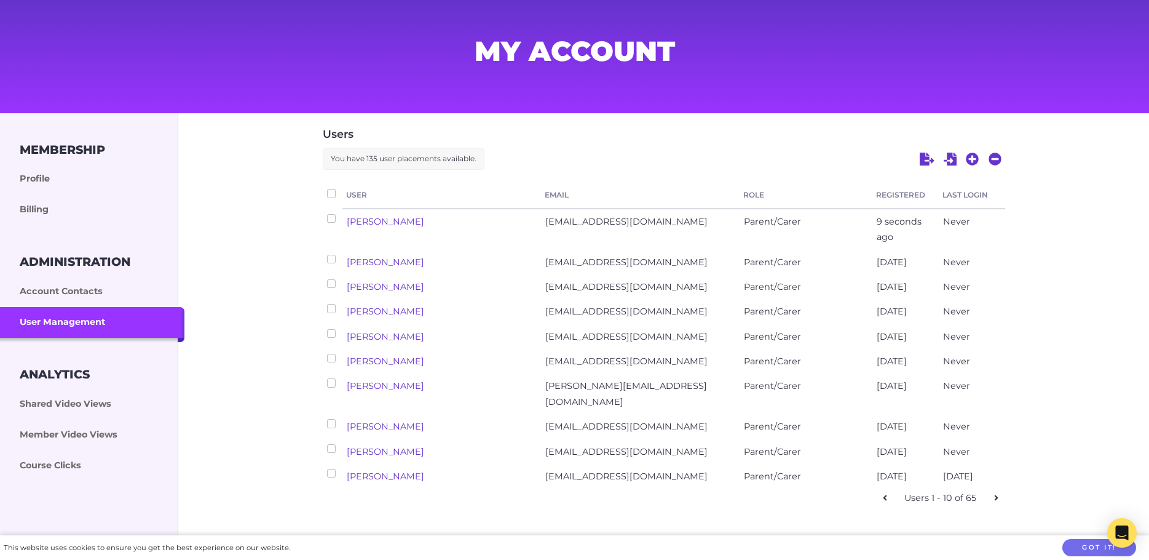
click at [332, 218] on input "checkbox" at bounding box center [331, 218] width 9 height 9
click at [997, 159] on icon at bounding box center [996, 160] width 14 height 14
checkbox input "false"
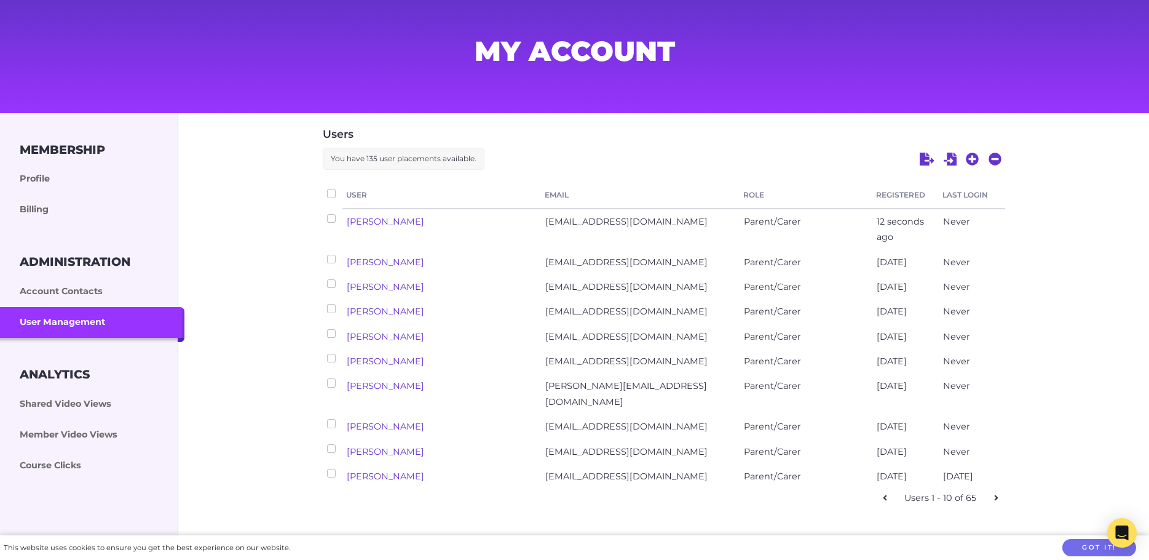
checkbox input "false"
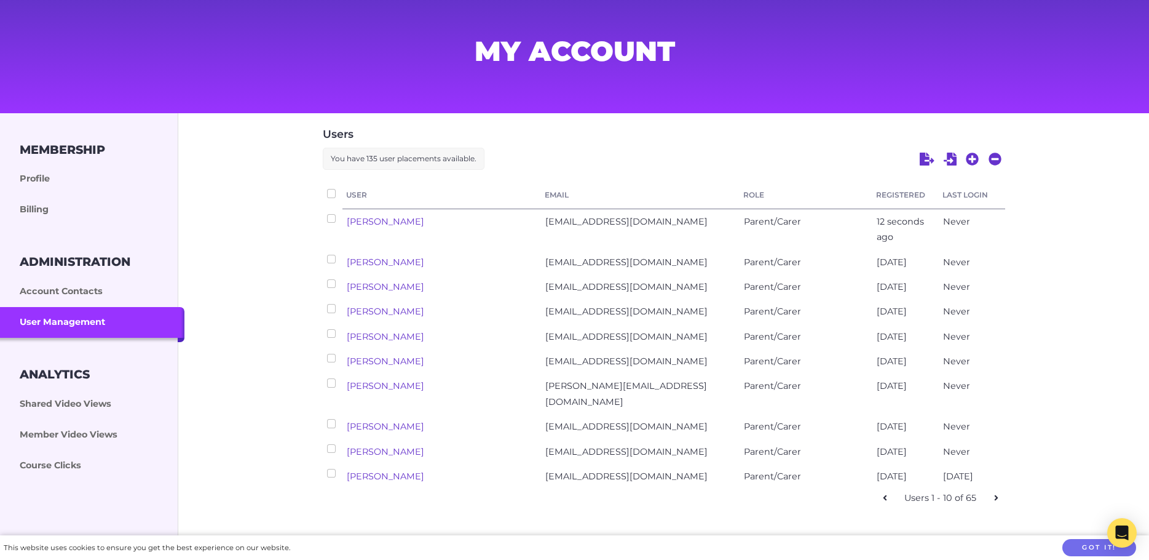
checkbox input "false"
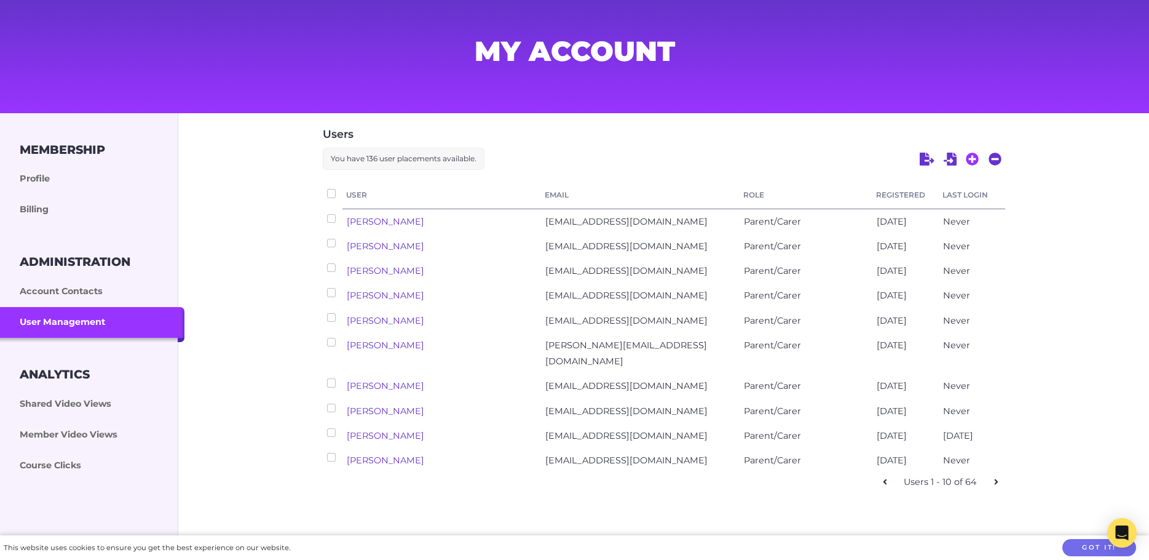
click at [973, 165] on icon at bounding box center [973, 160] width 14 height 14
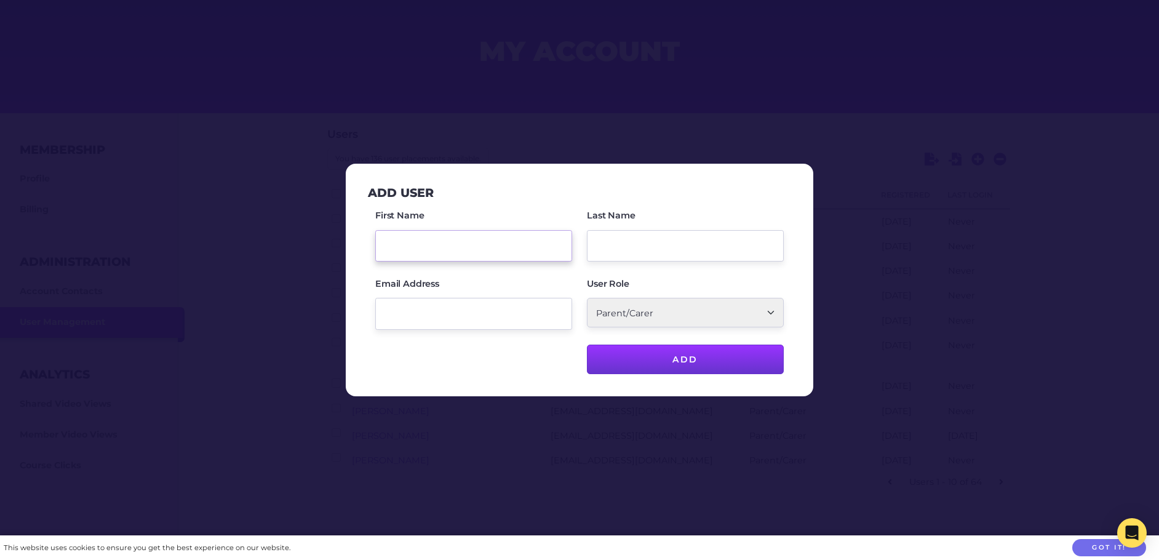
click at [429, 242] on input "First Name" at bounding box center [473, 245] width 197 height 31
type input "[PERSON_NAME]"
click at [633, 245] on input "Last Name" at bounding box center [685, 245] width 197 height 31
type input "[PERSON_NAME]"
click at [488, 311] on input "Email Address" at bounding box center [473, 313] width 197 height 31
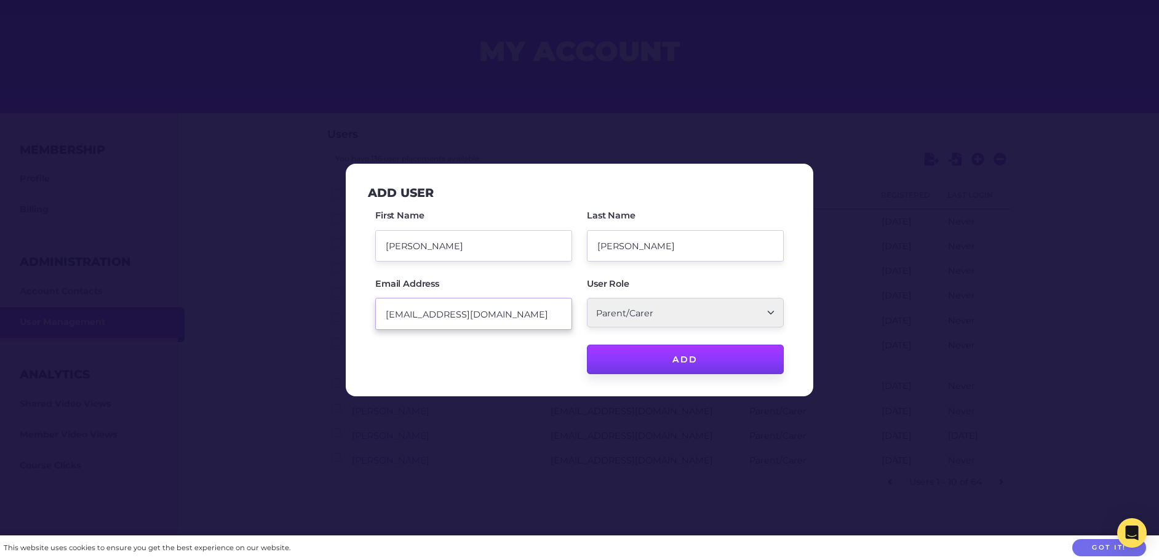
type input "[EMAIL_ADDRESS][DOMAIN_NAME]"
click at [704, 367] on input "Add" at bounding box center [685, 359] width 197 height 30
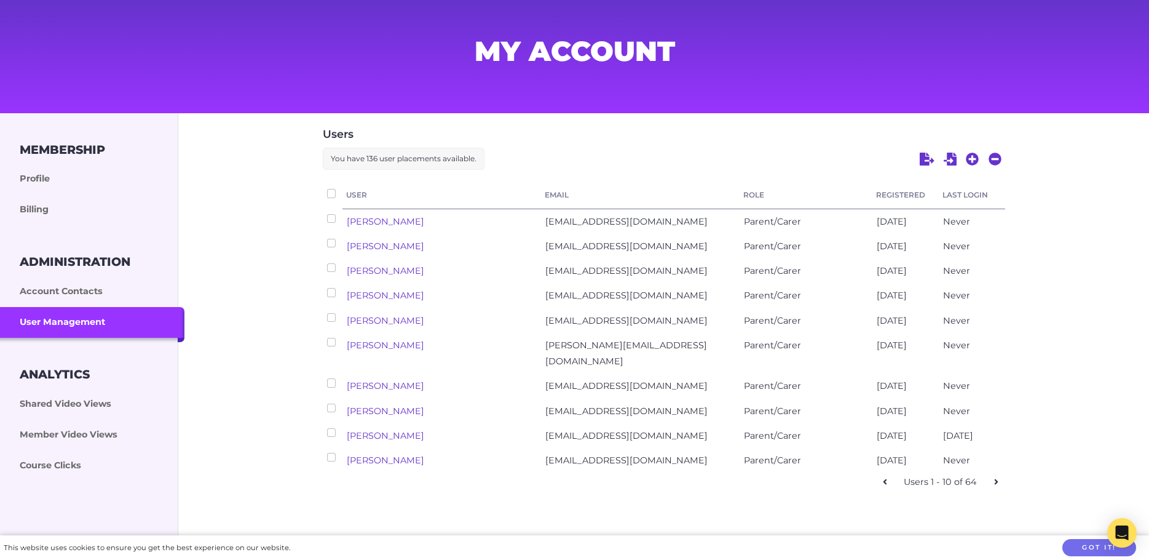
checkbox input "false"
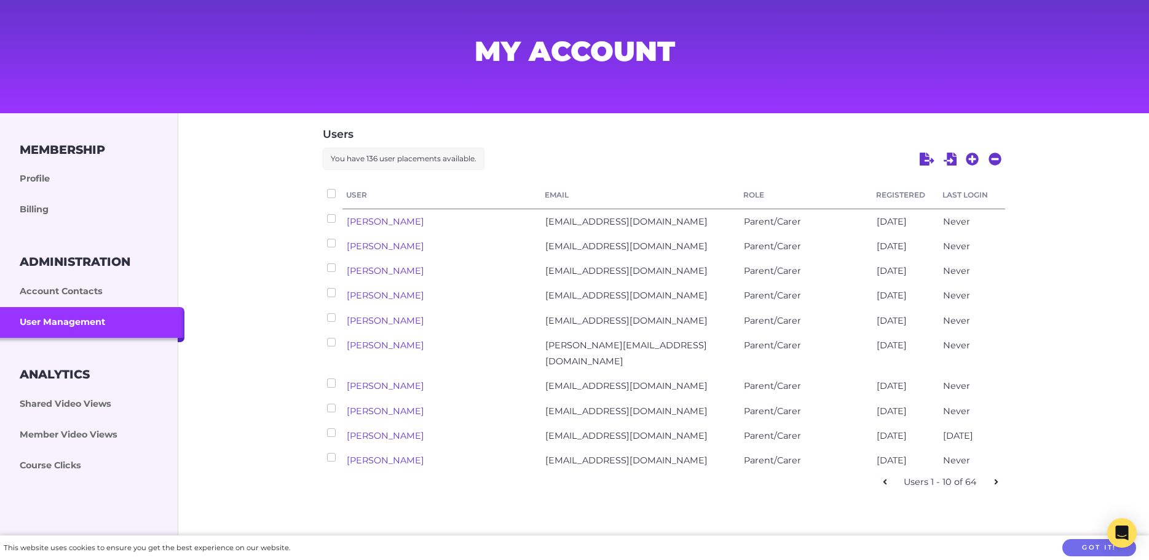
checkbox input "false"
